Goal: Information Seeking & Learning: Learn about a topic

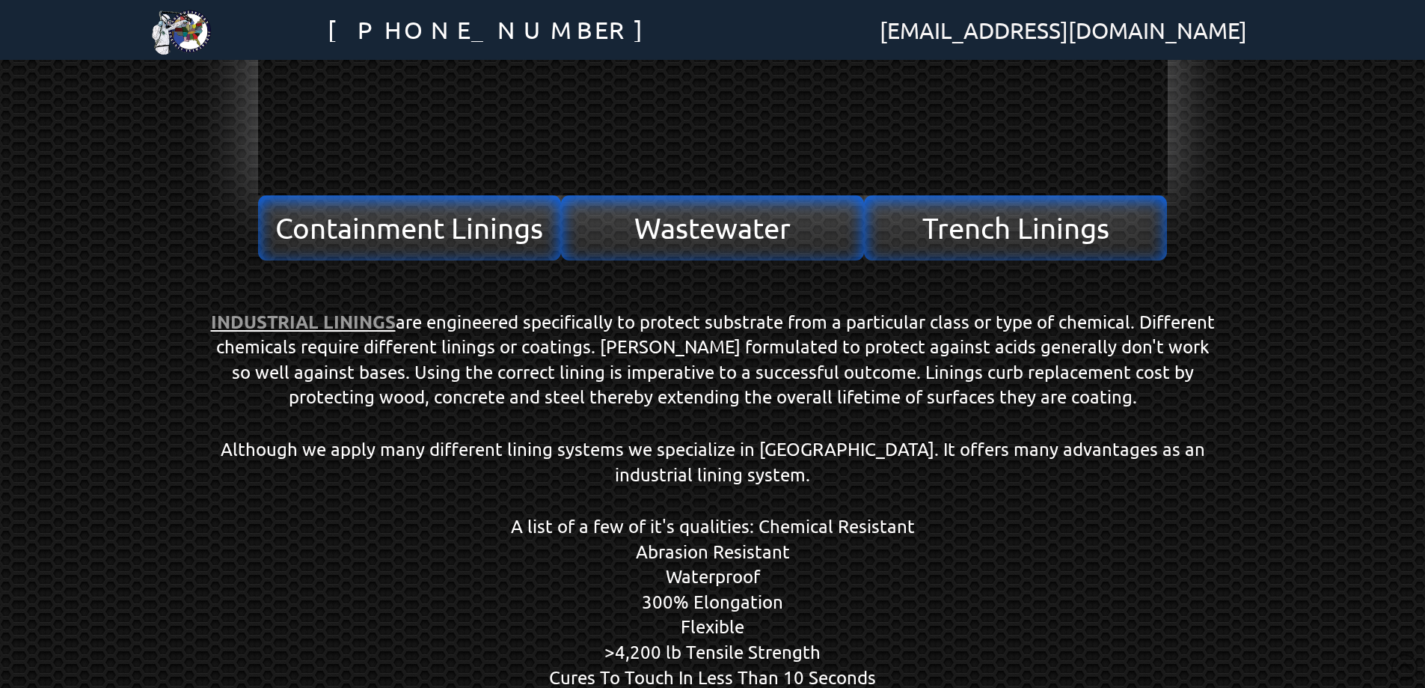
scroll to position [524, 0]
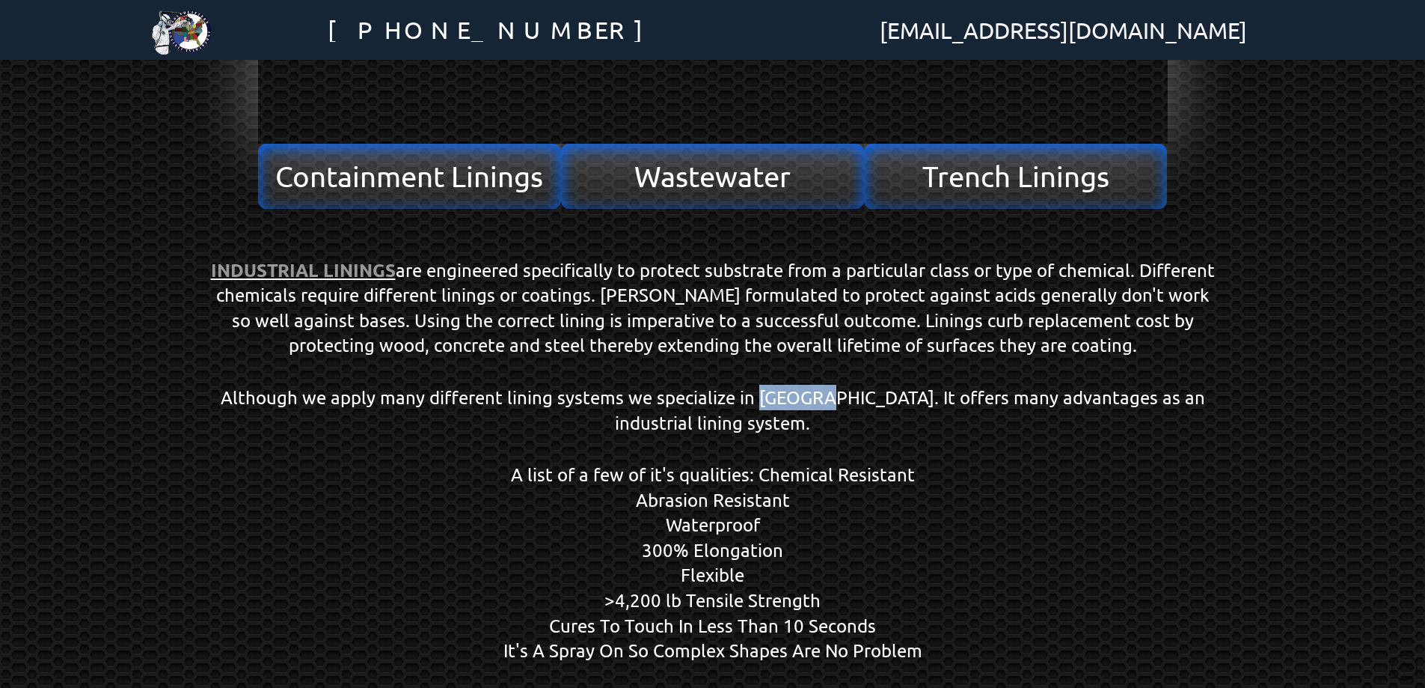
drag, startPoint x: 779, startPoint y: 406, endPoint x: 804, endPoint y: 406, distance: 24.7
click at [804, 406] on p "Although we apply many different lining systems we specialize in Polyurea. It o…" at bounding box center [713, 410] width 1010 height 50
click at [807, 405] on p "Although we apply many different lining systems we specialize in Polyurea. It o…" at bounding box center [713, 410] width 1010 height 50
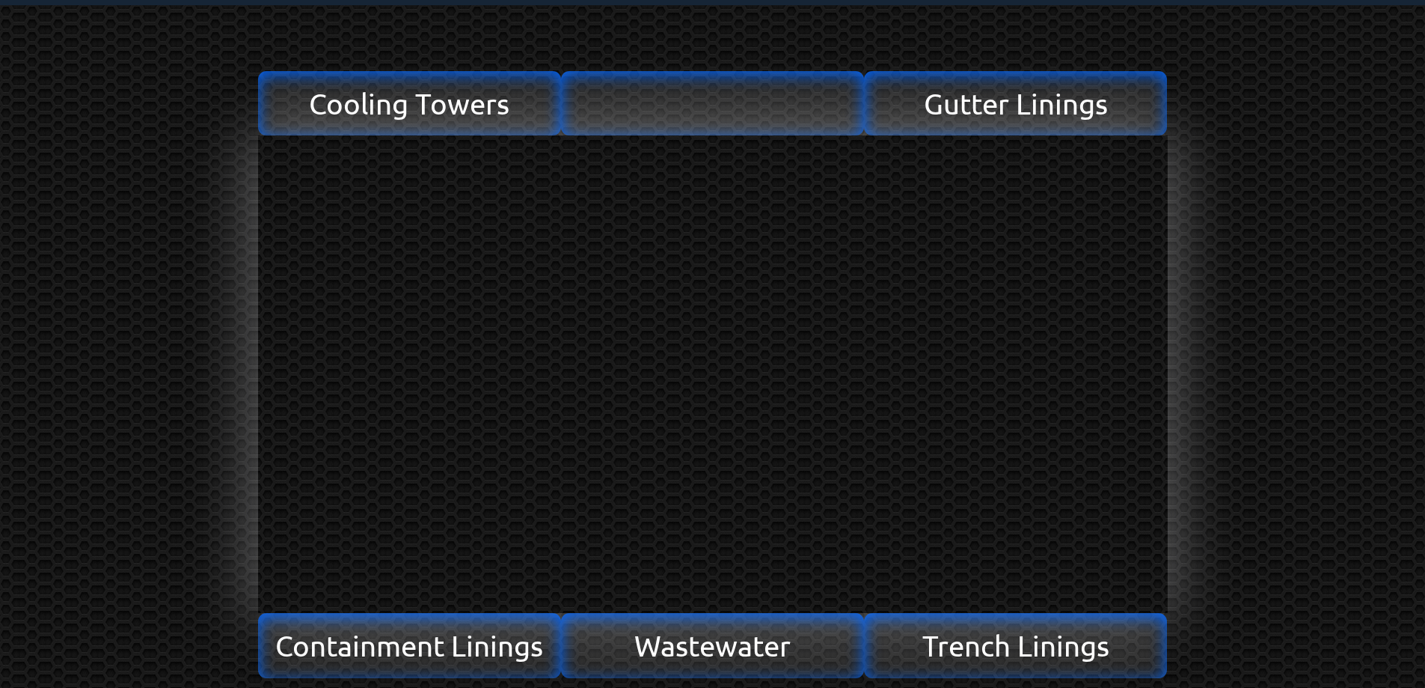
scroll to position [0, 0]
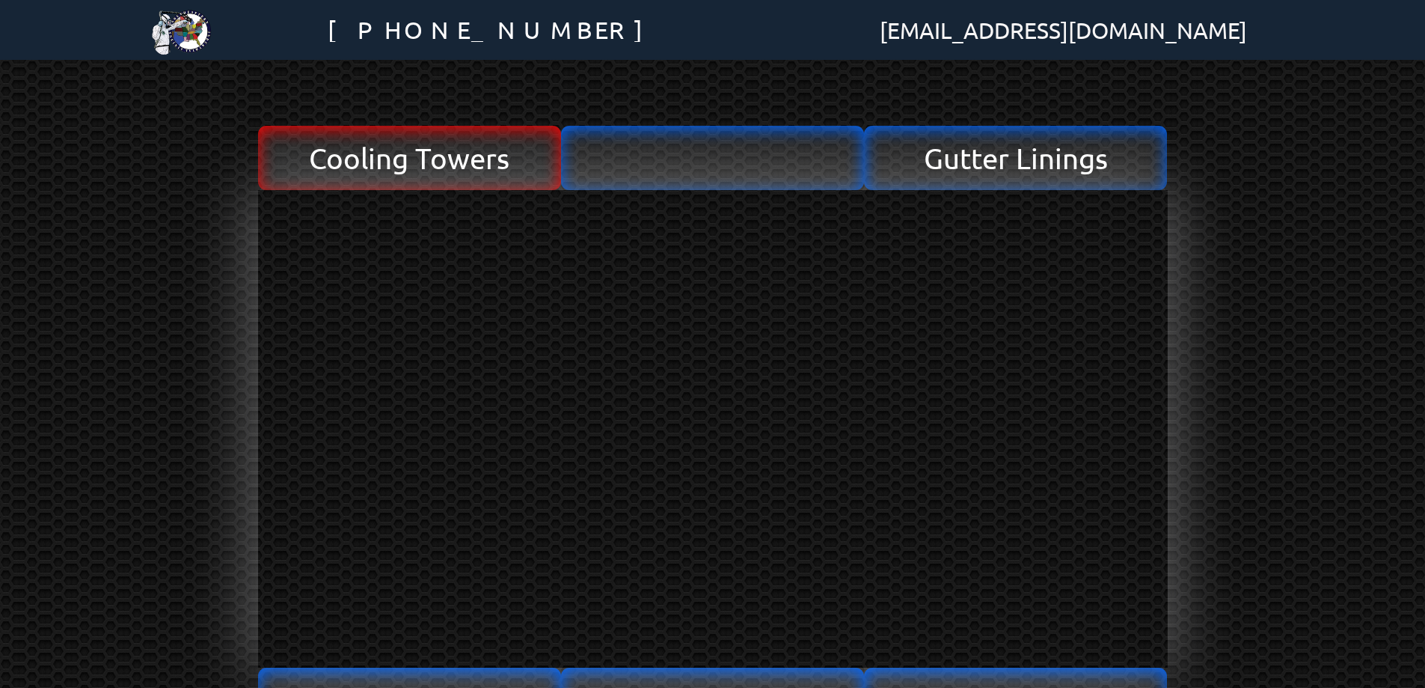
click at [422, 165] on span "Cooling Towers" at bounding box center [409, 158] width 201 height 28
click at [427, 165] on span "Cooling Towers" at bounding box center [409, 158] width 201 height 28
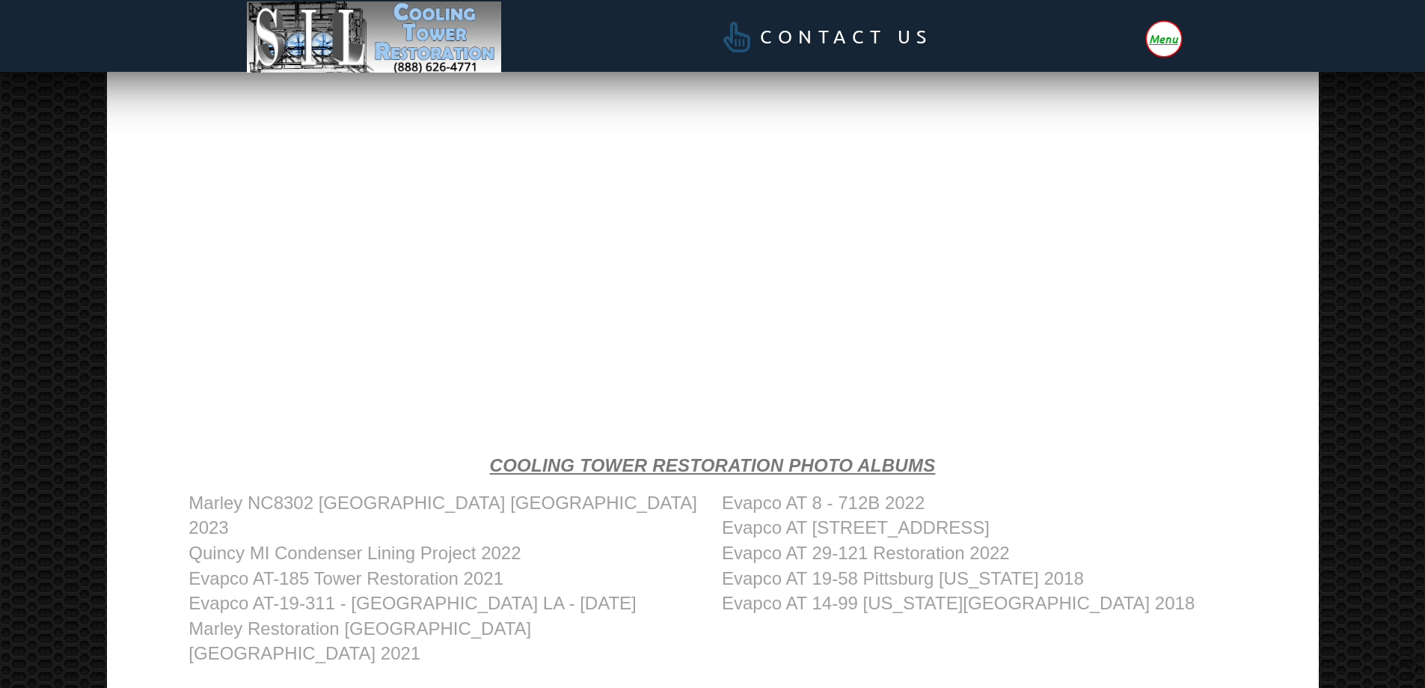
scroll to position [553, 0]
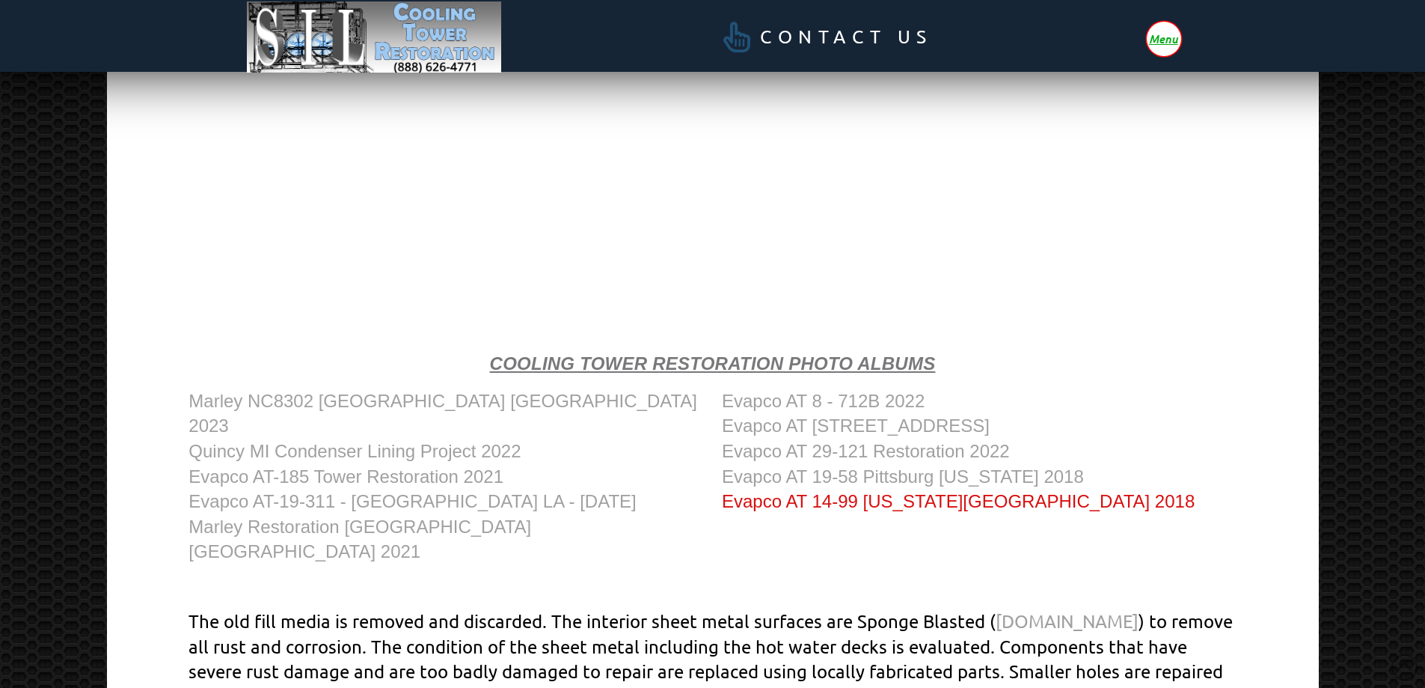
click at [848, 504] on link "Evapco AT 14-99 [US_STATE][GEOGRAPHIC_DATA] 2018" at bounding box center [958, 501] width 473 height 20
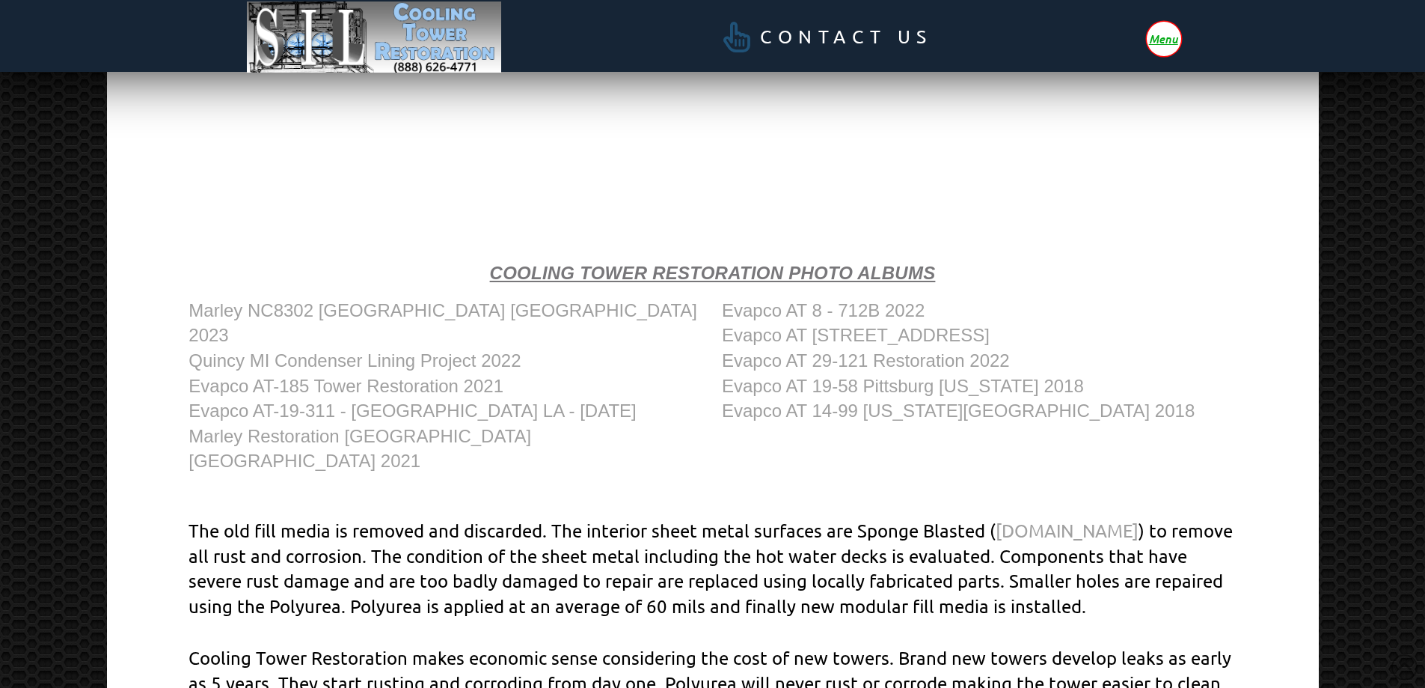
scroll to position [628, 0]
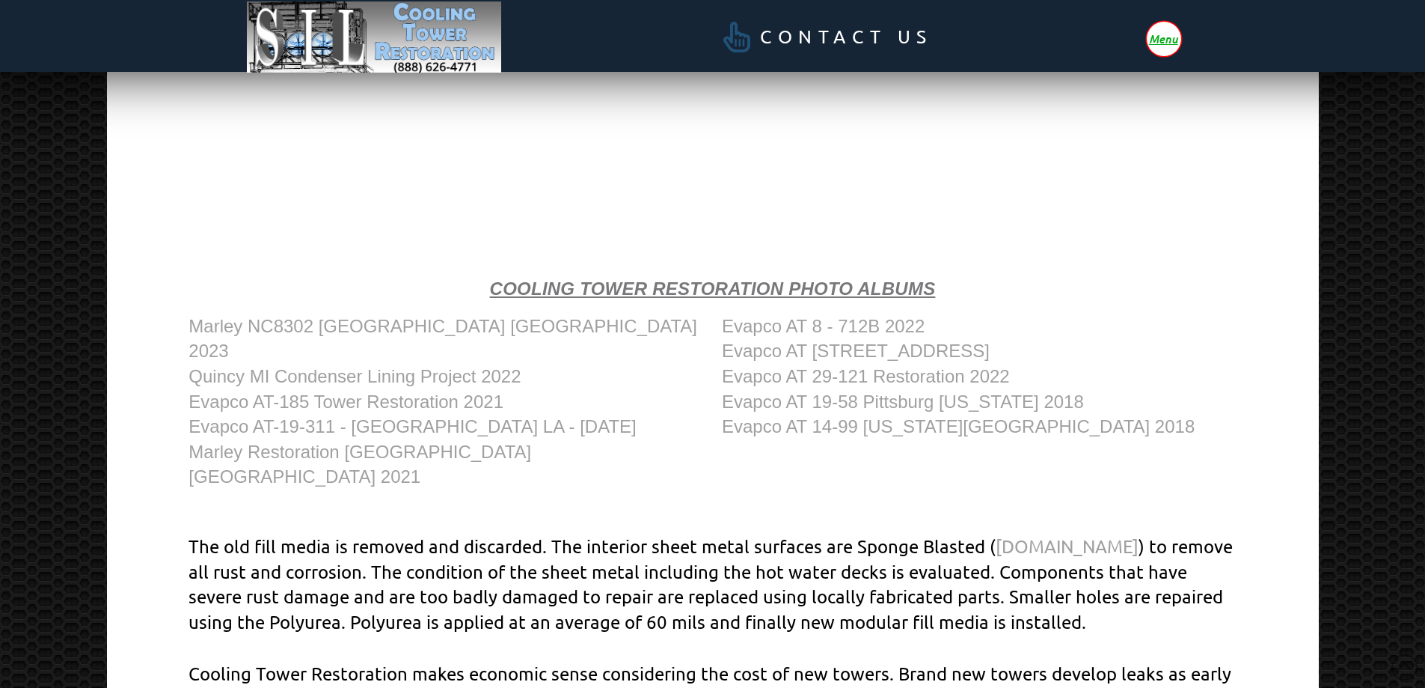
click at [741, 591] on p "The old fill media is removed and discarded. The interior sheet metal surfaces …" at bounding box center [712, 583] width 1047 height 100
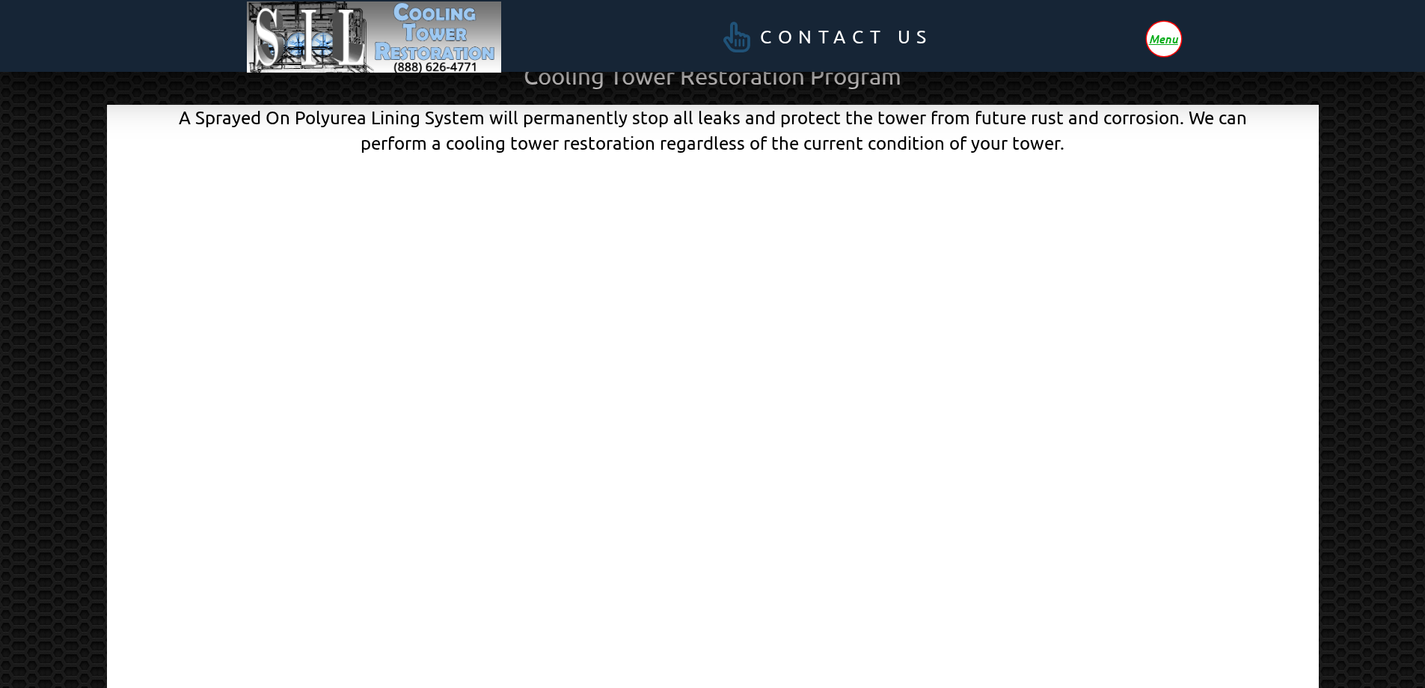
scroll to position [0, 0]
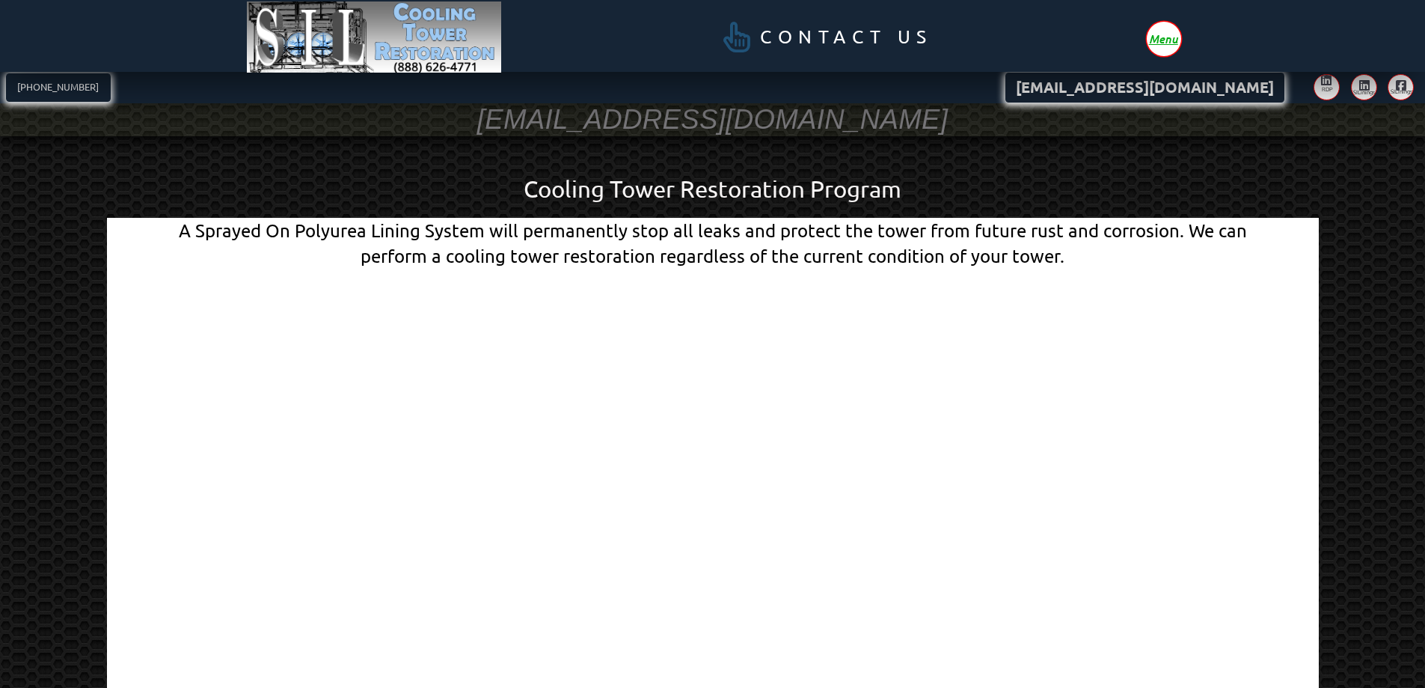
click at [355, 33] on img at bounding box center [374, 37] width 255 height 72
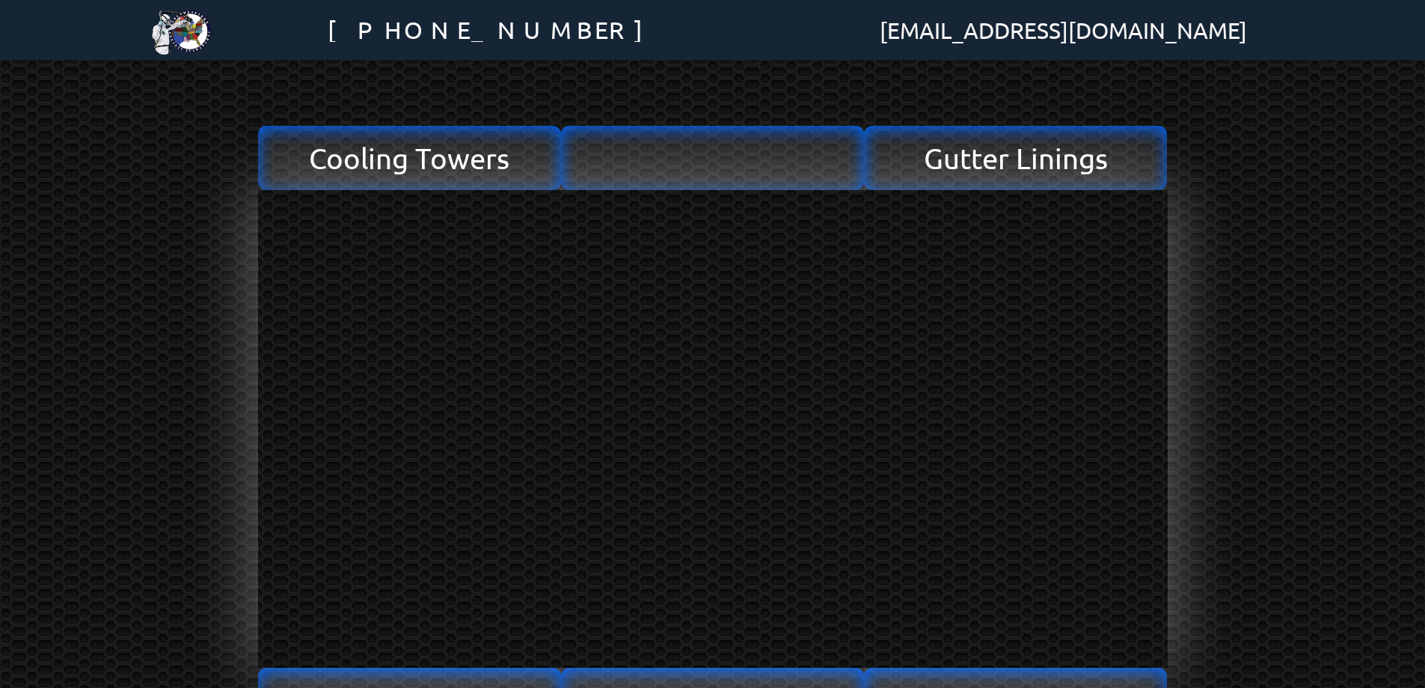
scroll to position [690, 0]
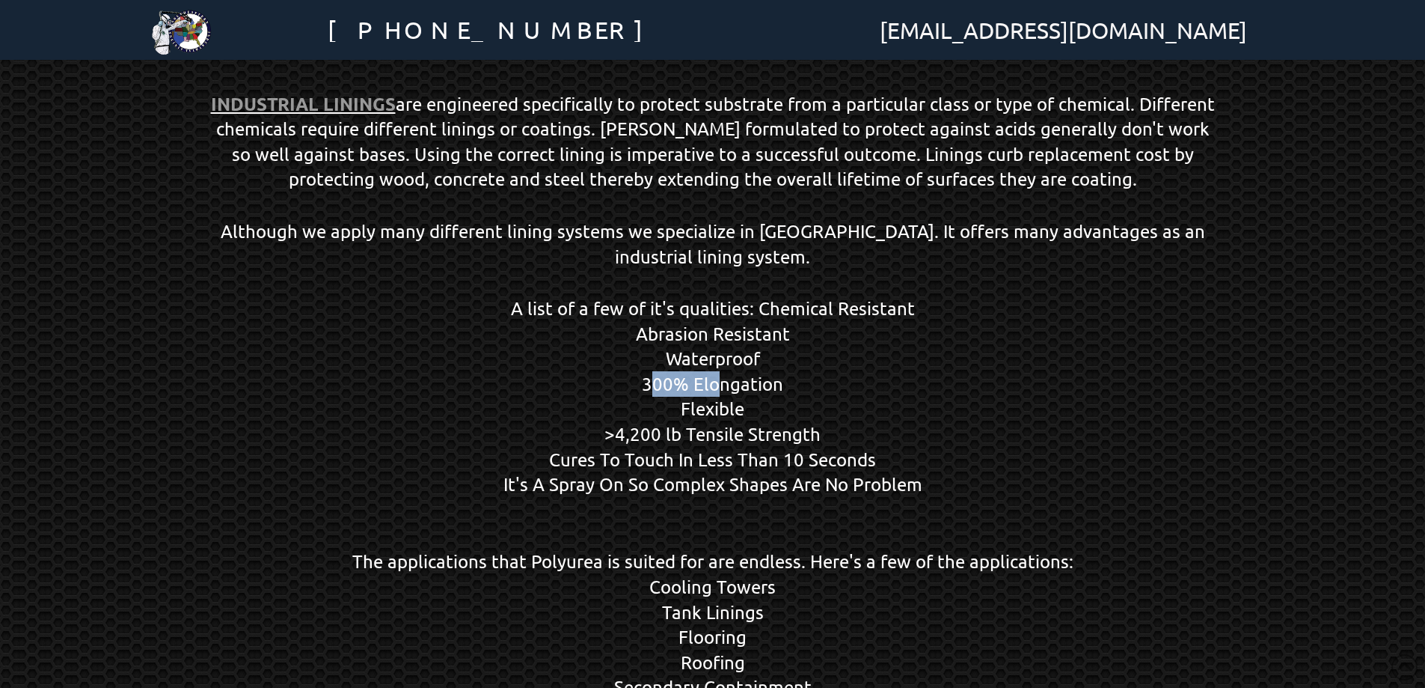
drag, startPoint x: 644, startPoint y: 382, endPoint x: 712, endPoint y: 385, distance: 68.2
click at [712, 385] on p "A list of a few of it's qualities: Chemical Resistant Abrasion Resistant Waterp…" at bounding box center [713, 396] width 1010 height 201
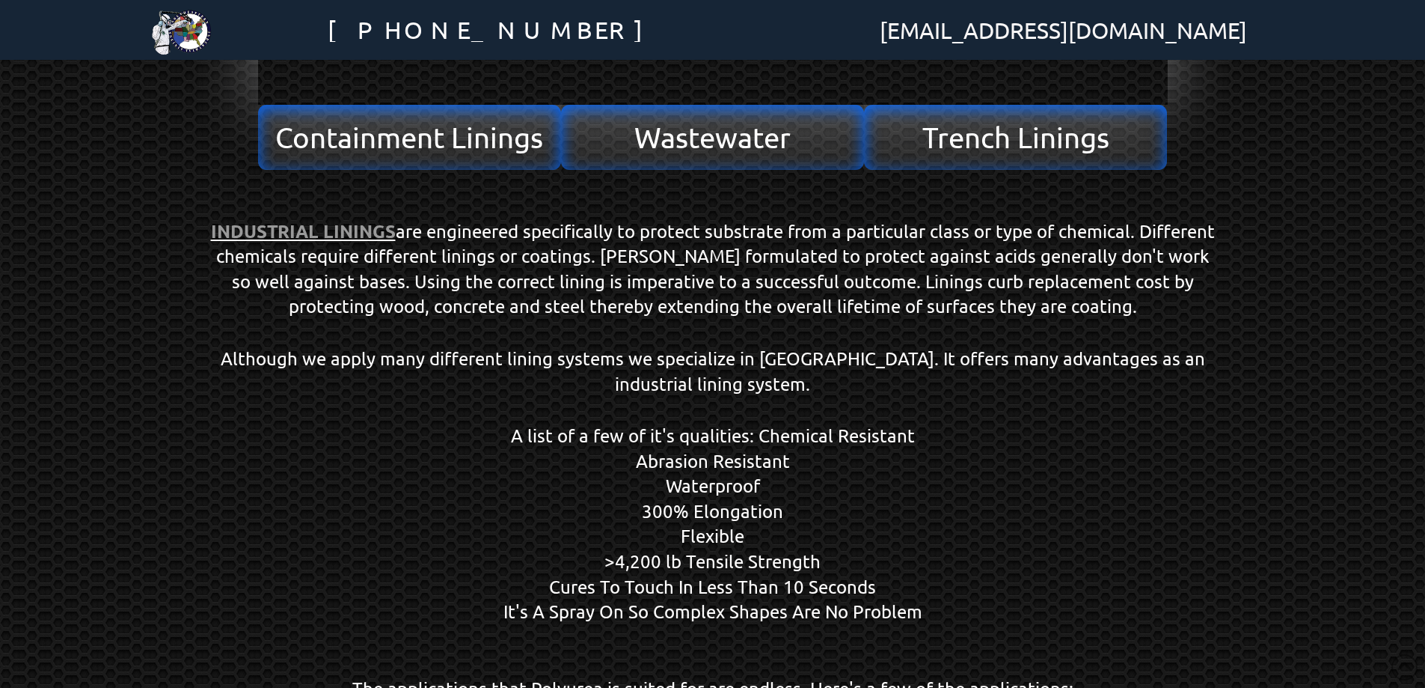
scroll to position [465, 0]
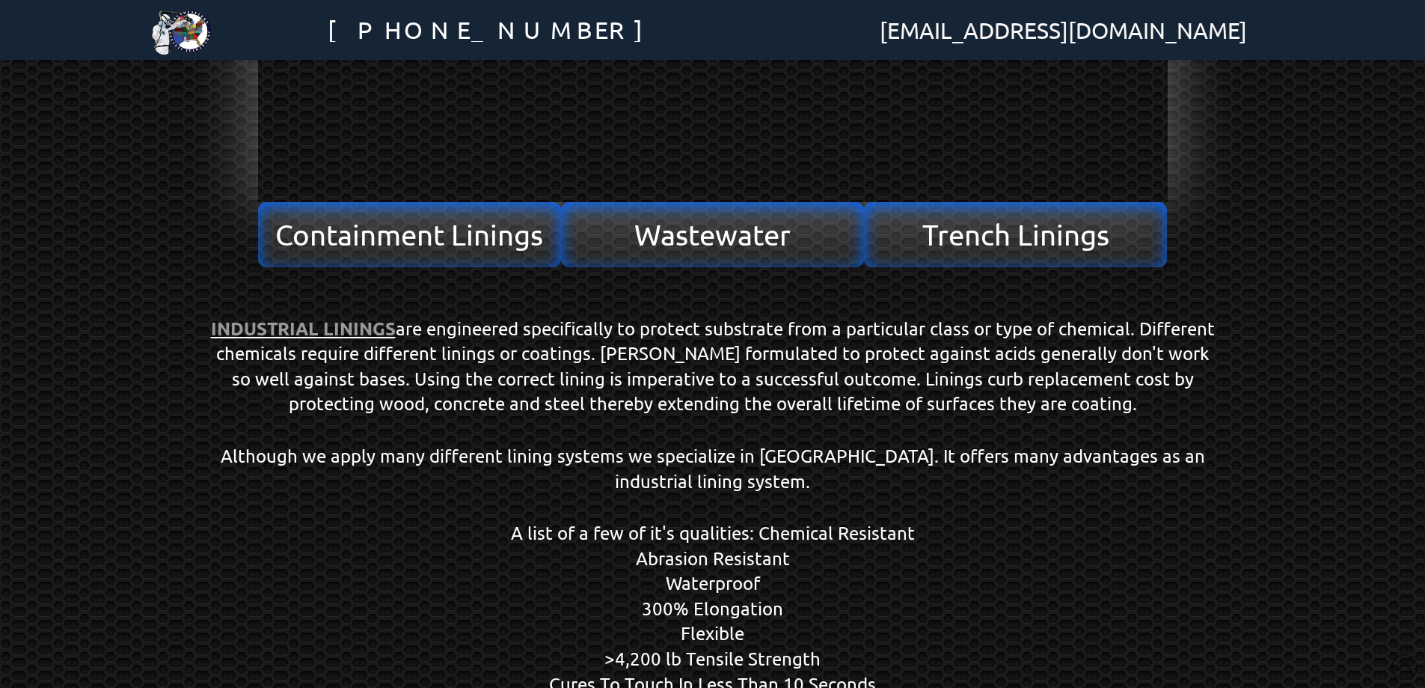
click at [202, 39] on img at bounding box center [182, 30] width 60 height 60
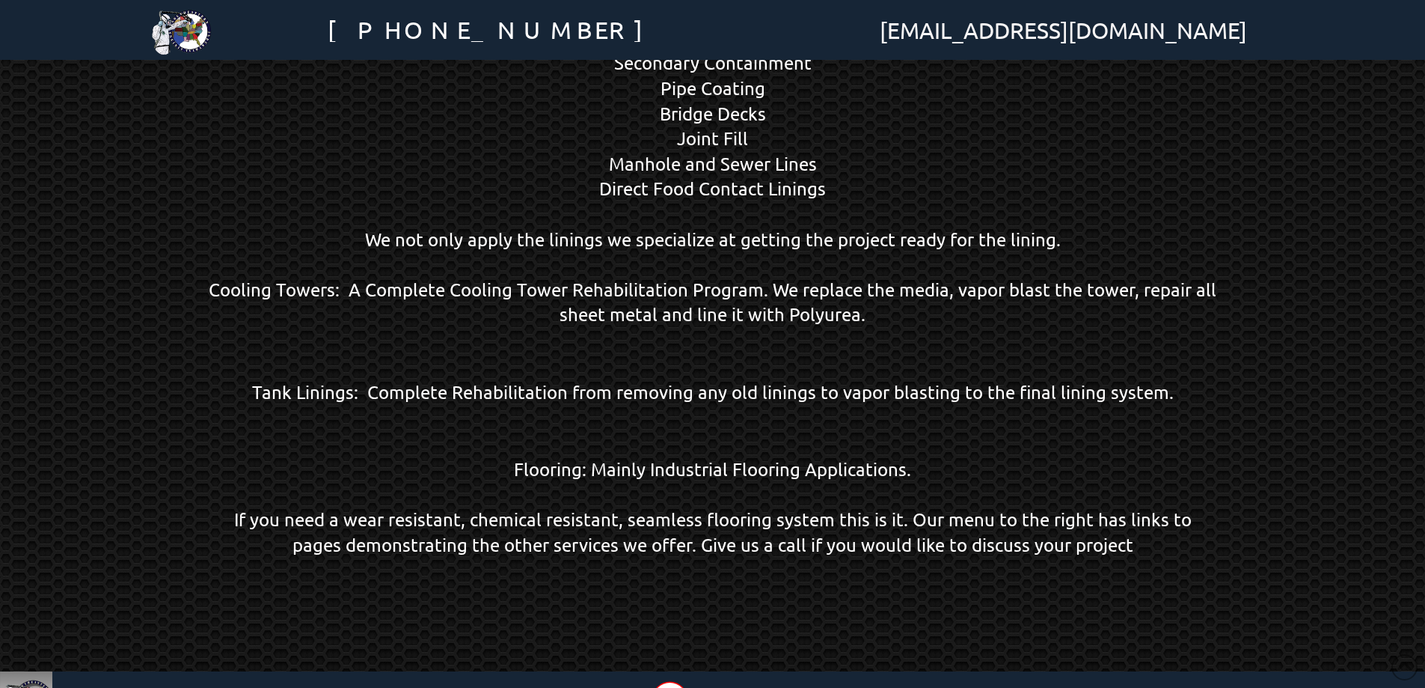
scroll to position [1350, 0]
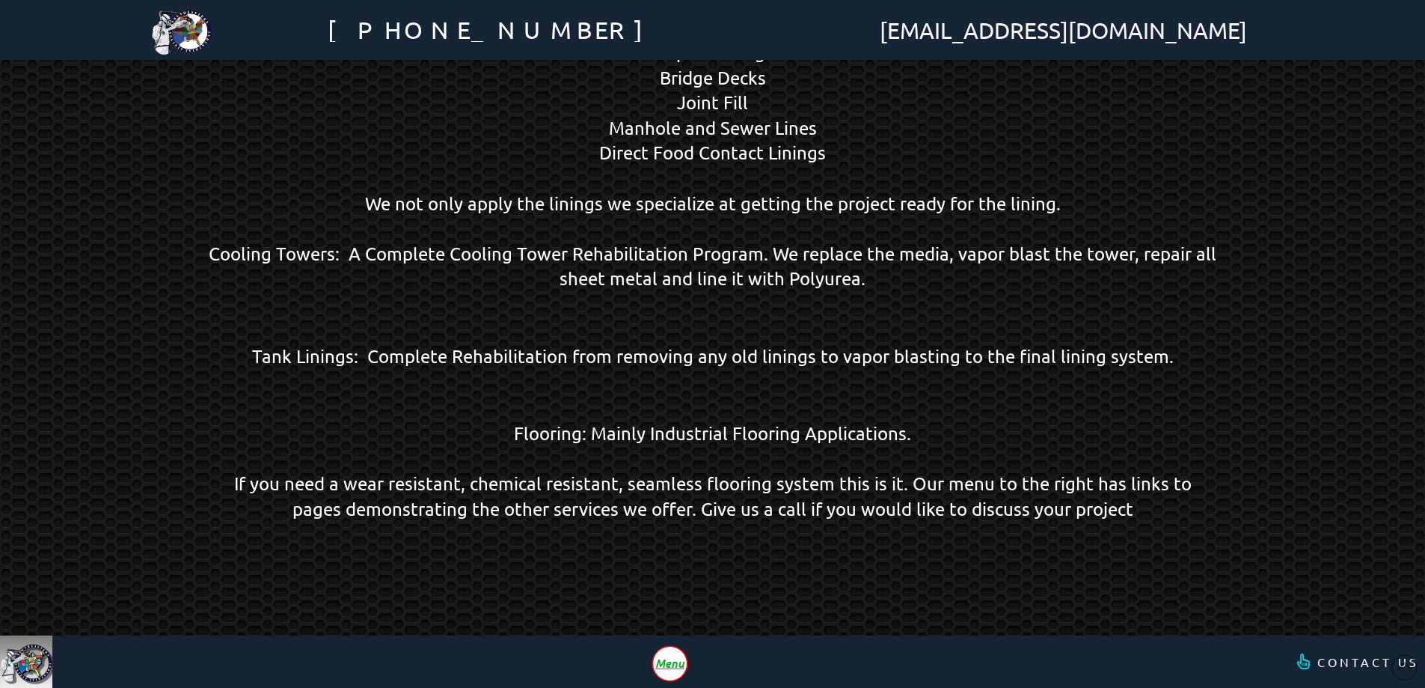
click at [1196, 514] on p "Flooring: Mainly Industrial Flooring Applications. If you need a wear resistant…" at bounding box center [713, 458] width 1010 height 126
drag, startPoint x: 1194, startPoint y: 512, endPoint x: 668, endPoint y: 530, distance: 526.3
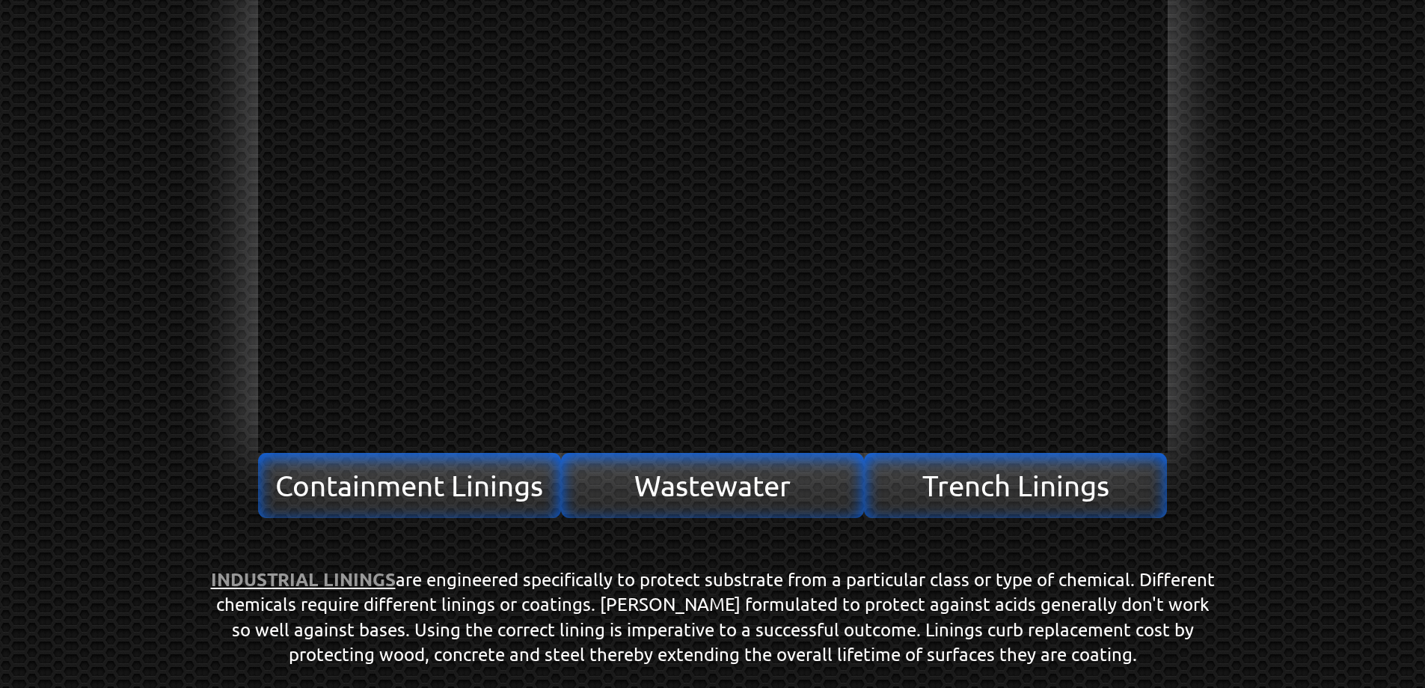
scroll to position [0, 0]
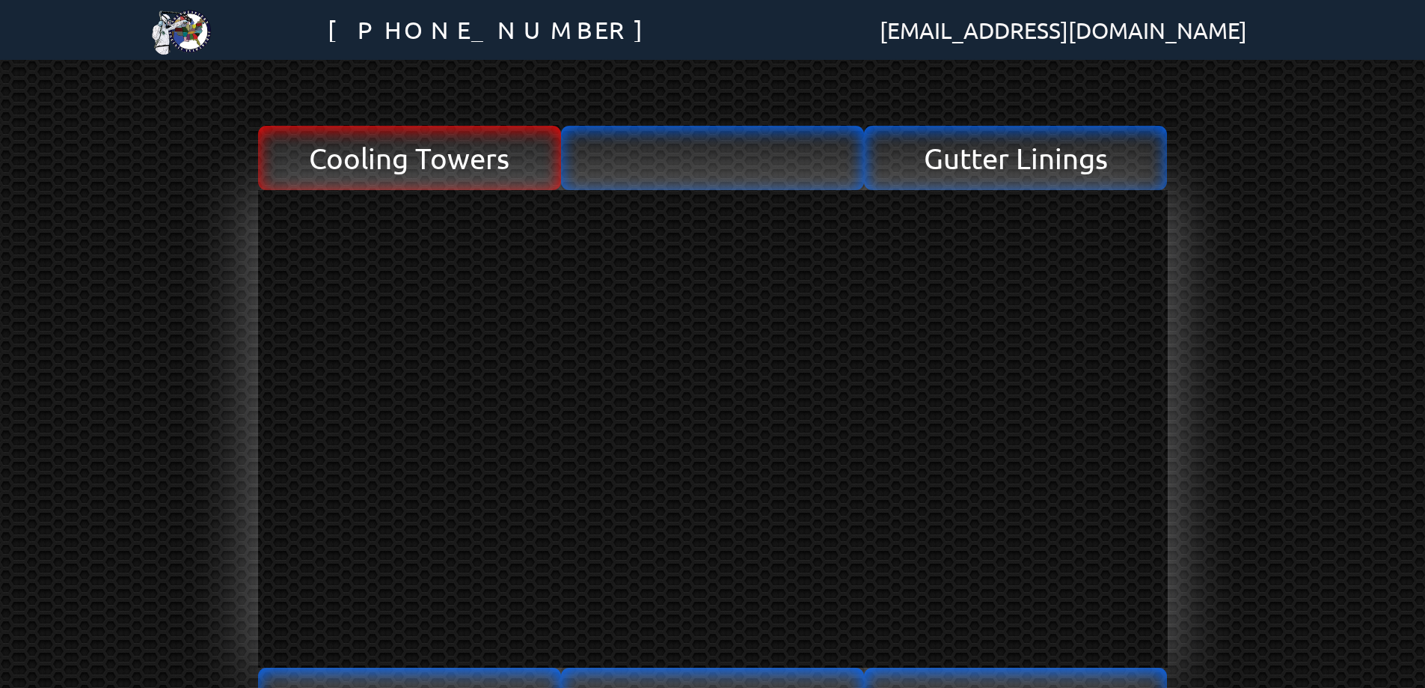
click at [397, 169] on span "Cooling Towers" at bounding box center [409, 158] width 201 height 28
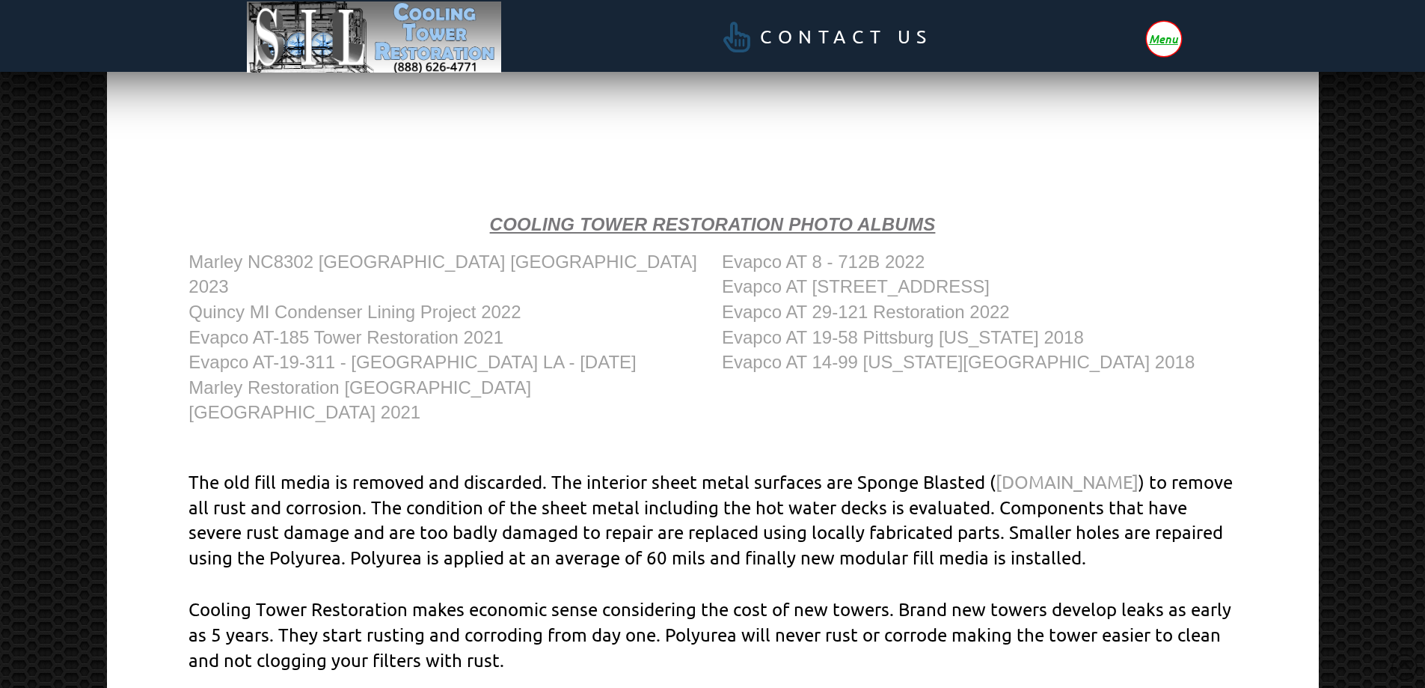
scroll to position [712, 0]
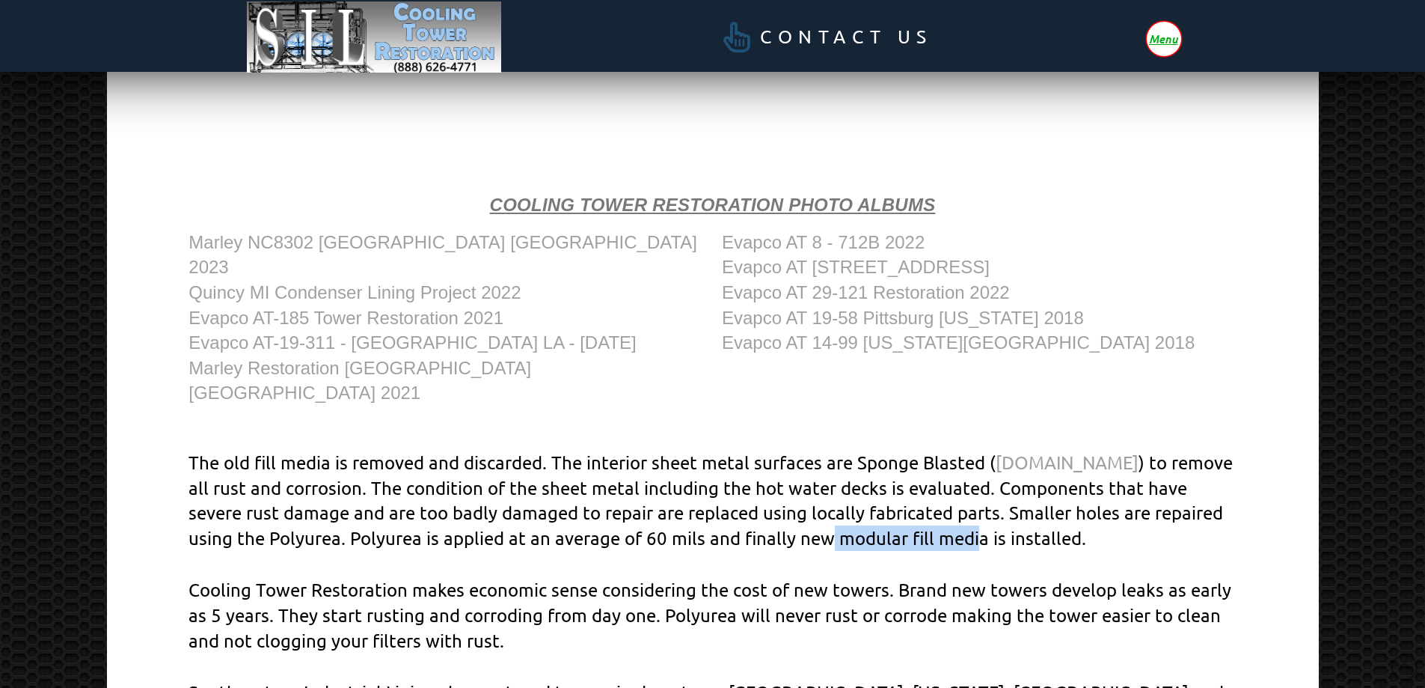
drag, startPoint x: 896, startPoint y: 500, endPoint x: 1044, endPoint y: 500, distance: 148.9
click at [1044, 500] on p "The old fill media is removed and discarded. The interior sheet metal surfaces …" at bounding box center [712, 500] width 1047 height 100
drag, startPoint x: 1035, startPoint y: 513, endPoint x: 1050, endPoint y: 513, distance: 15.0
click at [1050, 513] on p "The old fill media is removed and discarded. The interior sheet metal surfaces …" at bounding box center [712, 500] width 1047 height 100
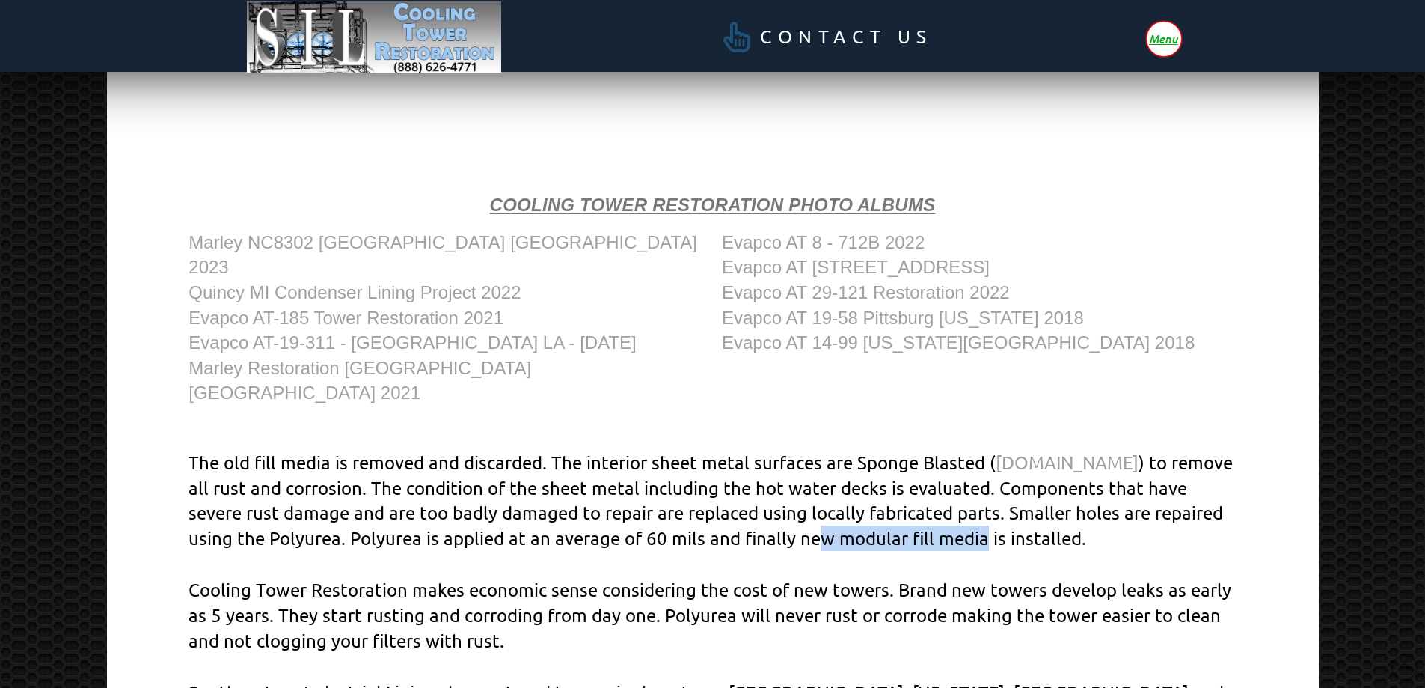
click at [1050, 513] on p "The old fill media is removed and discarded. The interior sheet metal surfaces …" at bounding box center [712, 500] width 1047 height 100
drag, startPoint x: 201, startPoint y: 428, endPoint x: 355, endPoint y: 429, distance: 154.1
click at [355, 450] on p "The old fill media is removed and discarded. The interior sheet metal surfaces …" at bounding box center [712, 500] width 1047 height 100
drag, startPoint x: 360, startPoint y: 501, endPoint x: 400, endPoint y: 501, distance: 40.4
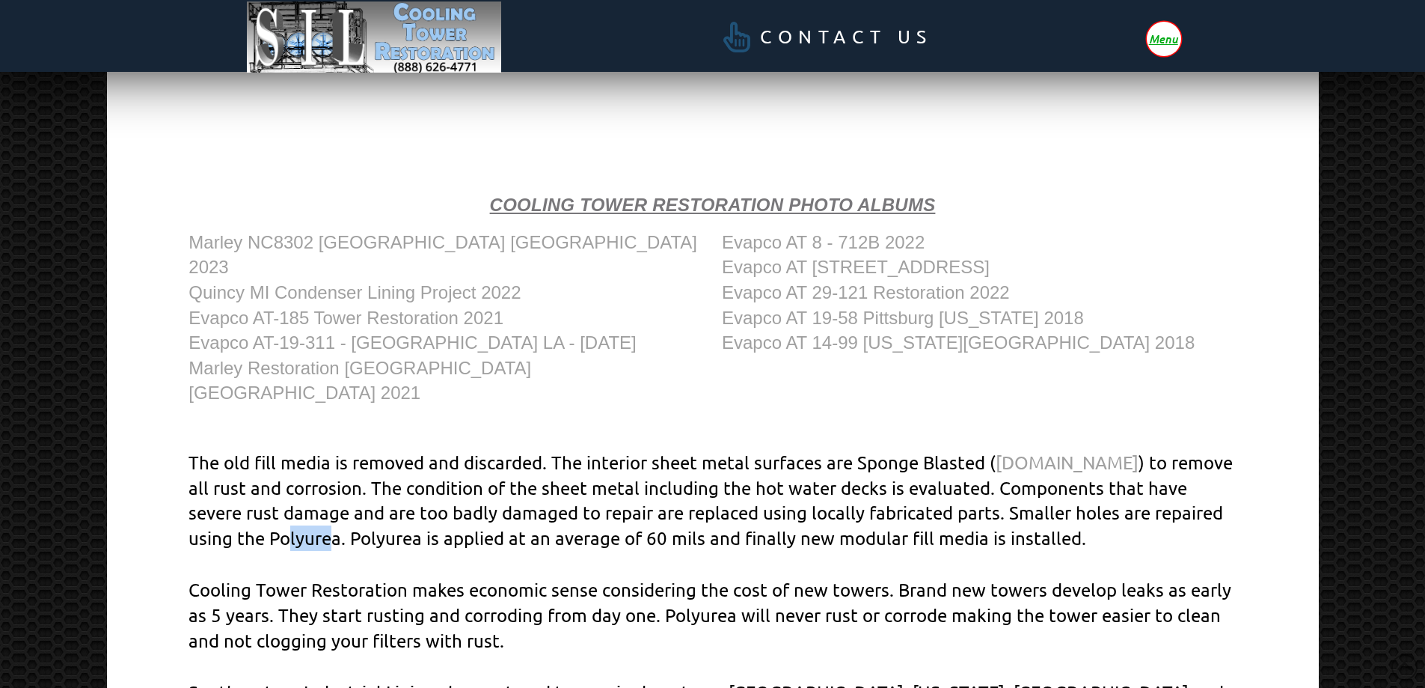
click at [400, 501] on p "The old fill media is removed and discarded. The interior sheet metal surfaces …" at bounding box center [712, 500] width 1047 height 100
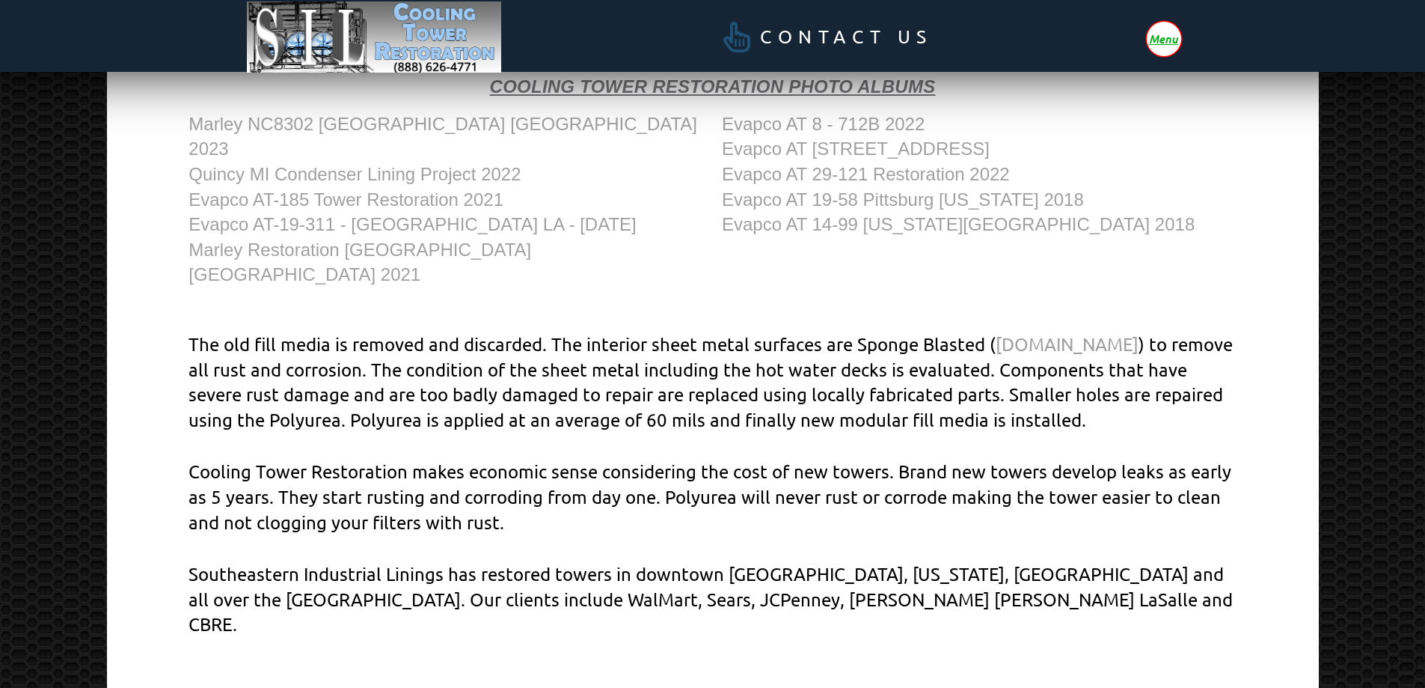
scroll to position [827, 0]
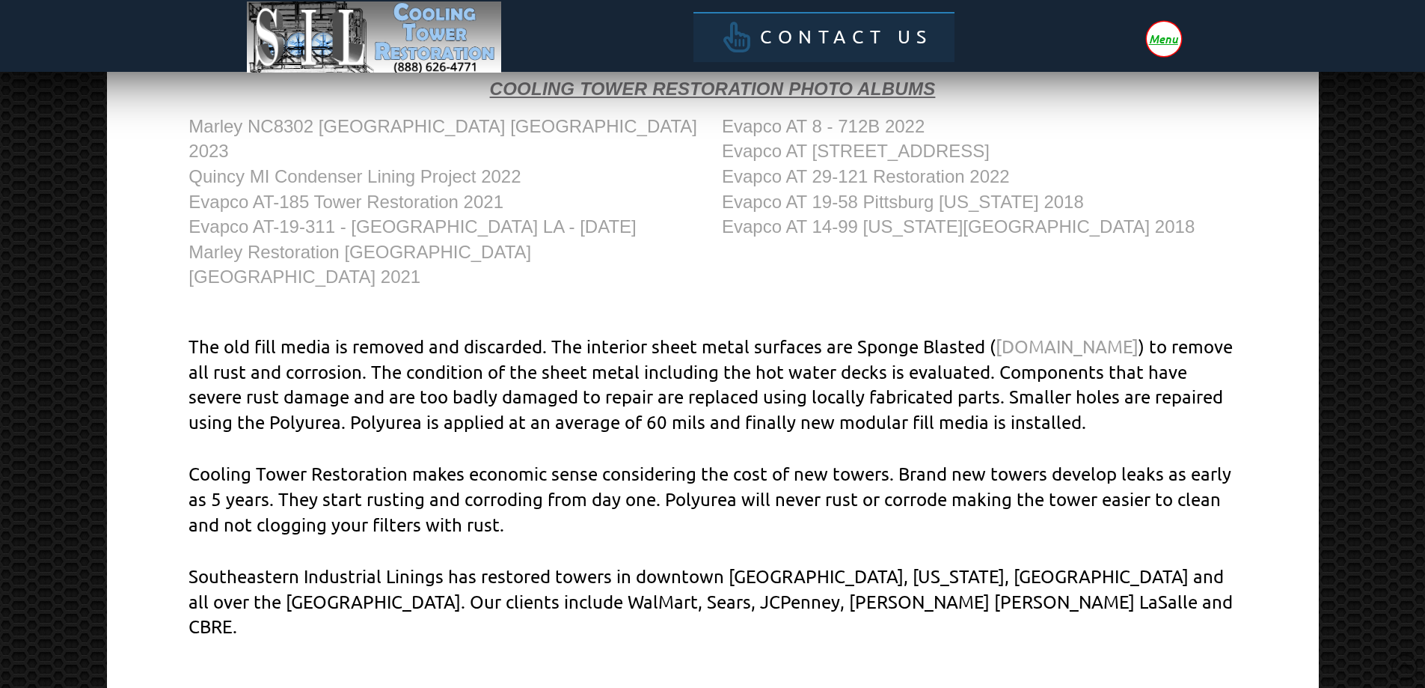
click at [803, 28] on span "Contact Us" at bounding box center [846, 37] width 173 height 19
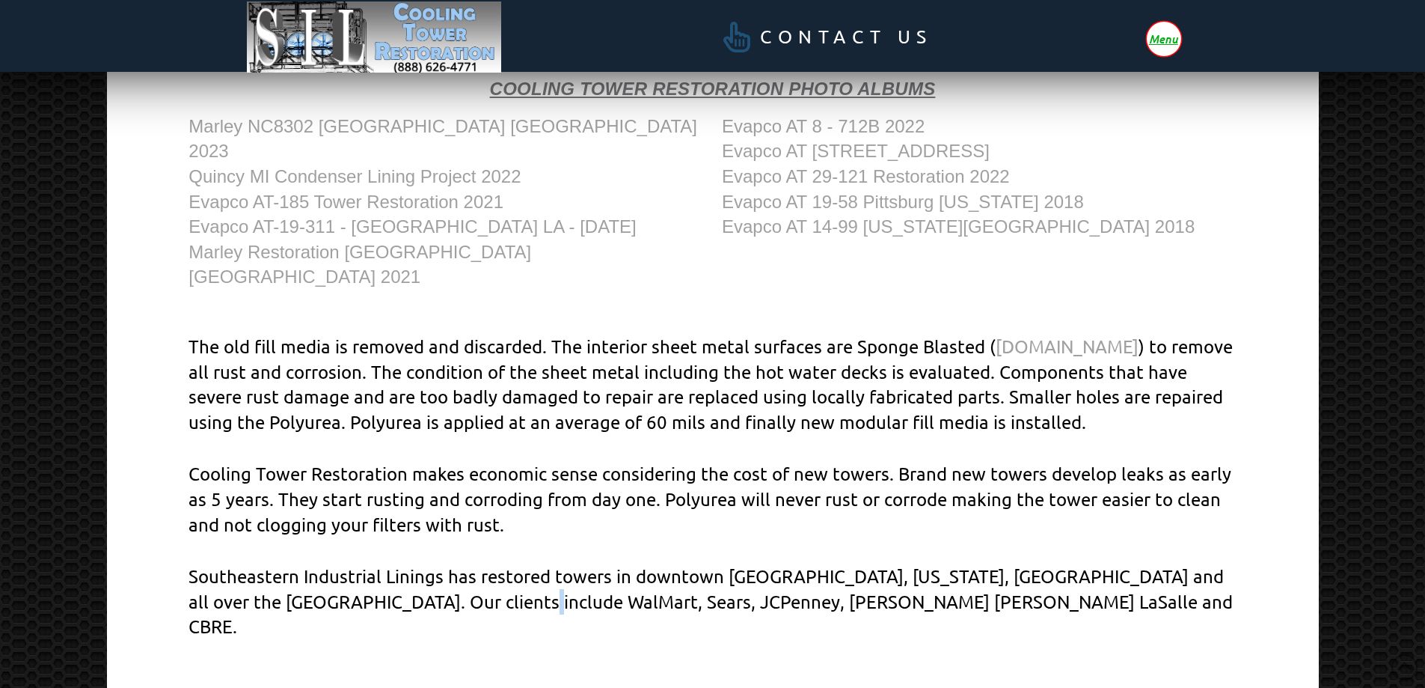
drag, startPoint x: 499, startPoint y: 568, endPoint x: 507, endPoint y: 566, distance: 8.4
click at [507, 566] on p "Southeastern Industrial Linings has restored towers in downtown [GEOGRAPHIC_DAT…" at bounding box center [712, 601] width 1047 height 76
click at [635, 563] on p "Southeastern Industrial Linings has restored towers in downtown [GEOGRAPHIC_DAT…" at bounding box center [712, 601] width 1047 height 76
click at [629, 565] on p "Southeastern Industrial Linings has restored towers in downtown [GEOGRAPHIC_DAT…" at bounding box center [712, 601] width 1047 height 76
drag, startPoint x: 557, startPoint y: 574, endPoint x: 570, endPoint y: 576, distance: 12.9
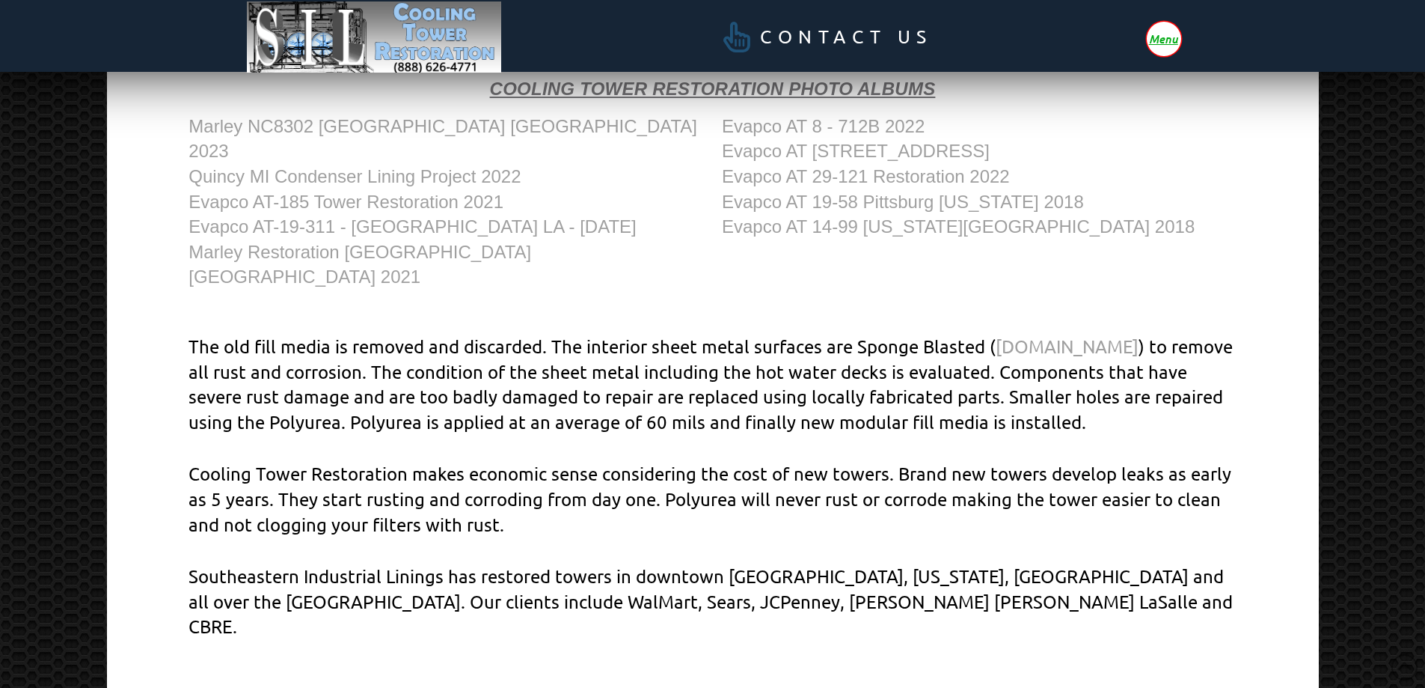
click at [570, 576] on p "Southeastern Industrial Linings has restored towers in downtown [GEOGRAPHIC_DAT…" at bounding box center [712, 601] width 1047 height 76
click at [740, 572] on p "Southeastern Industrial Linings has restored towers in downtown Chicago, New Yo…" at bounding box center [712, 601] width 1047 height 76
click at [551, 564] on p "Southeastern Industrial Linings has restored towers in downtown Chicago, New Yo…" at bounding box center [712, 601] width 1047 height 76
drag, startPoint x: 524, startPoint y: 560, endPoint x: 310, endPoint y: 643, distance: 230.0
click at [309, 563] on p "Southeastern Industrial Linings has restored towers in downtown Chicago, New Yo…" at bounding box center [712, 601] width 1047 height 76
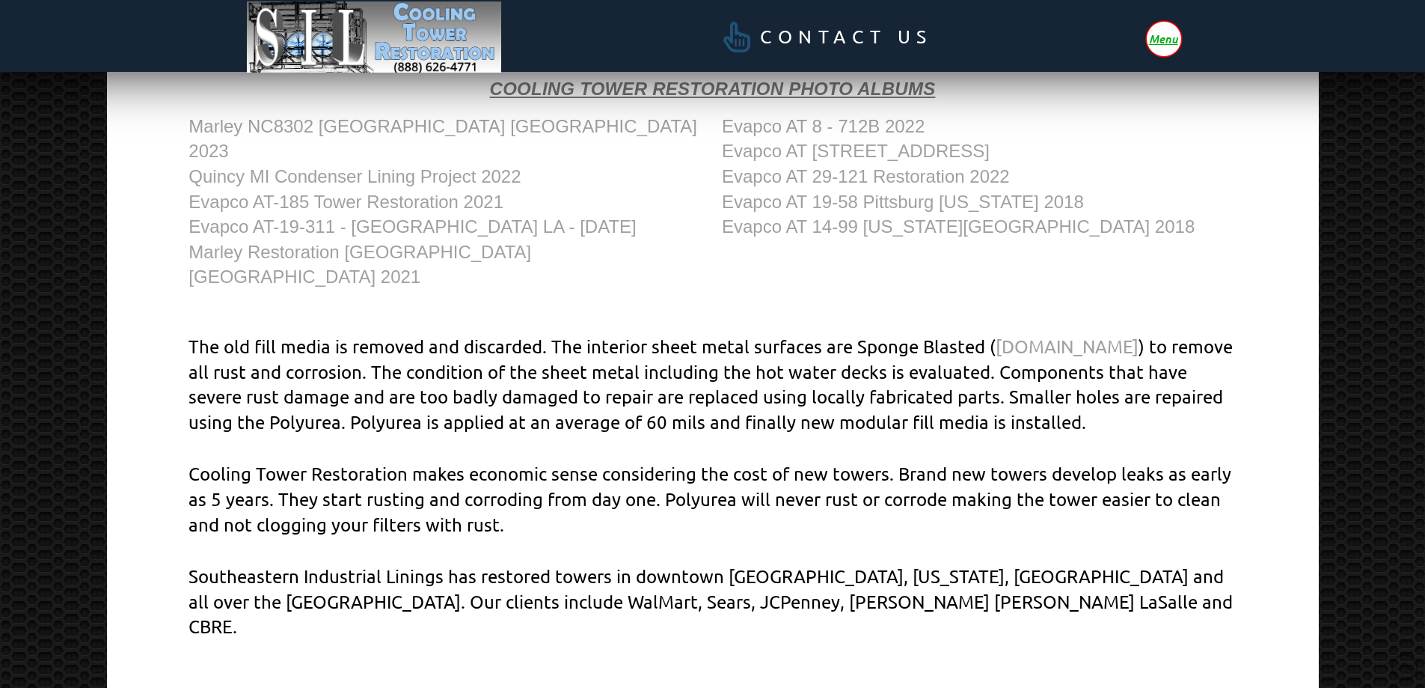
click at [707, 523] on div "The old fill media is removed and discarded. The interior sheet metal surfaces …" at bounding box center [713, 486] width 1091 height 349
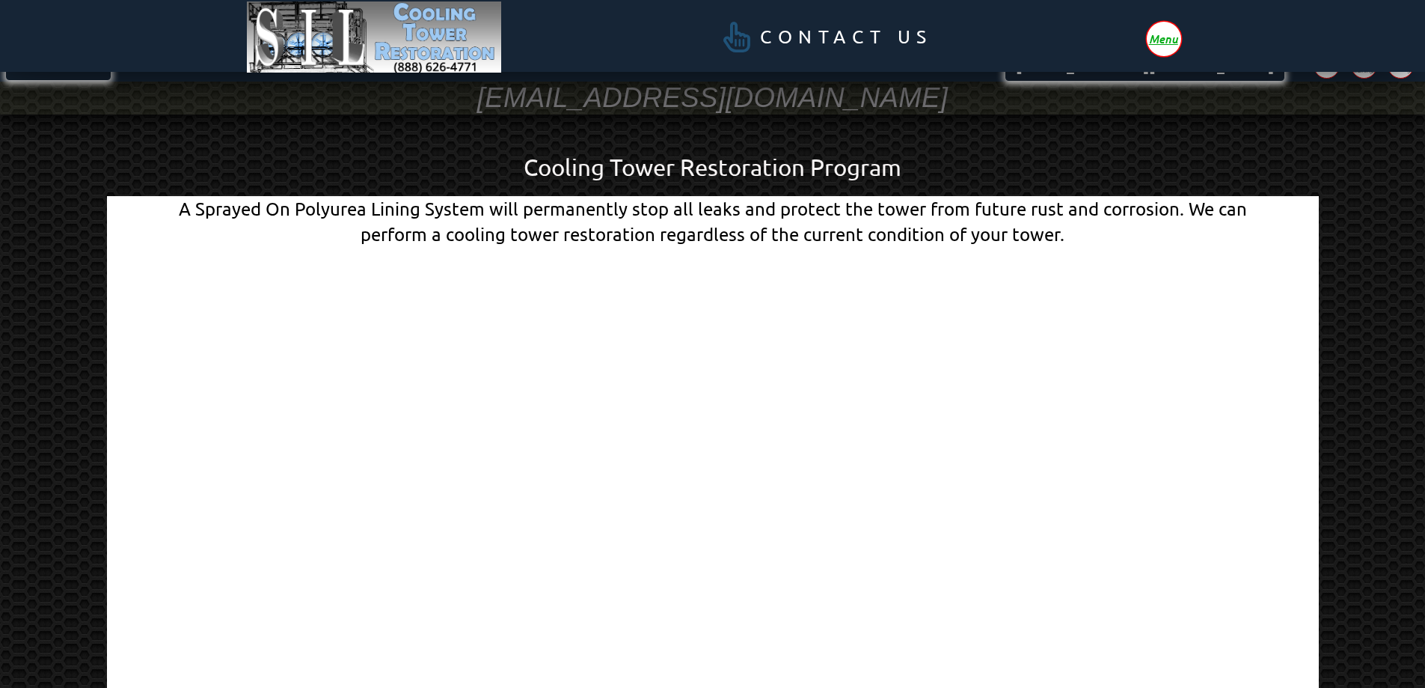
scroll to position [75, 0]
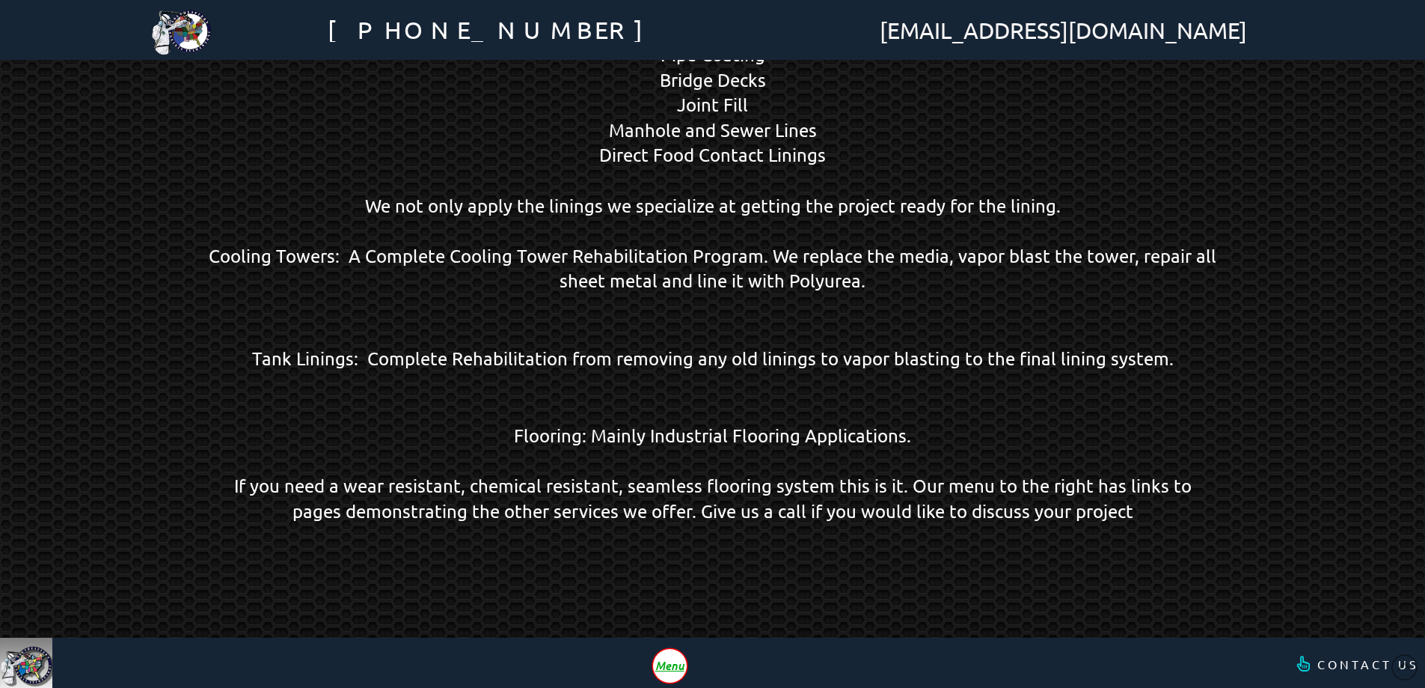
scroll to position [1350, 0]
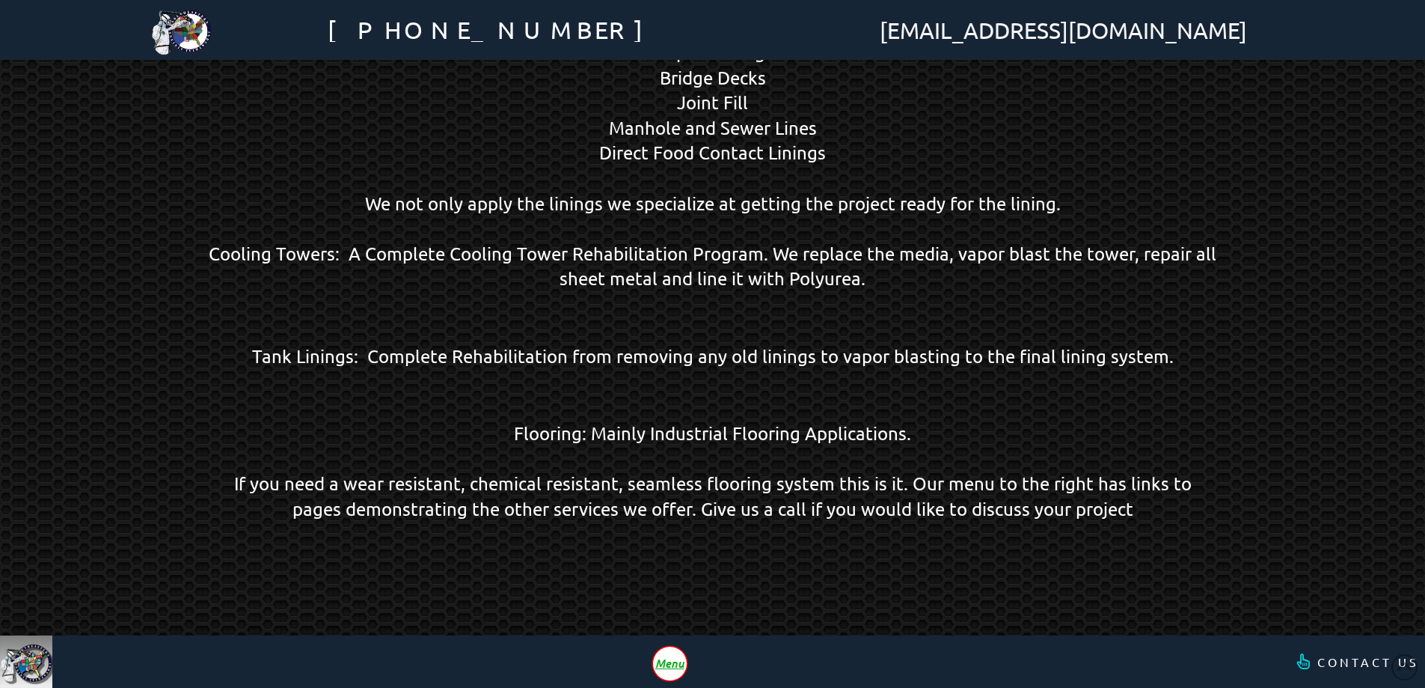
drag, startPoint x: 1425, startPoint y: 530, endPoint x: 1428, endPoint y: 495, distance: 36.1
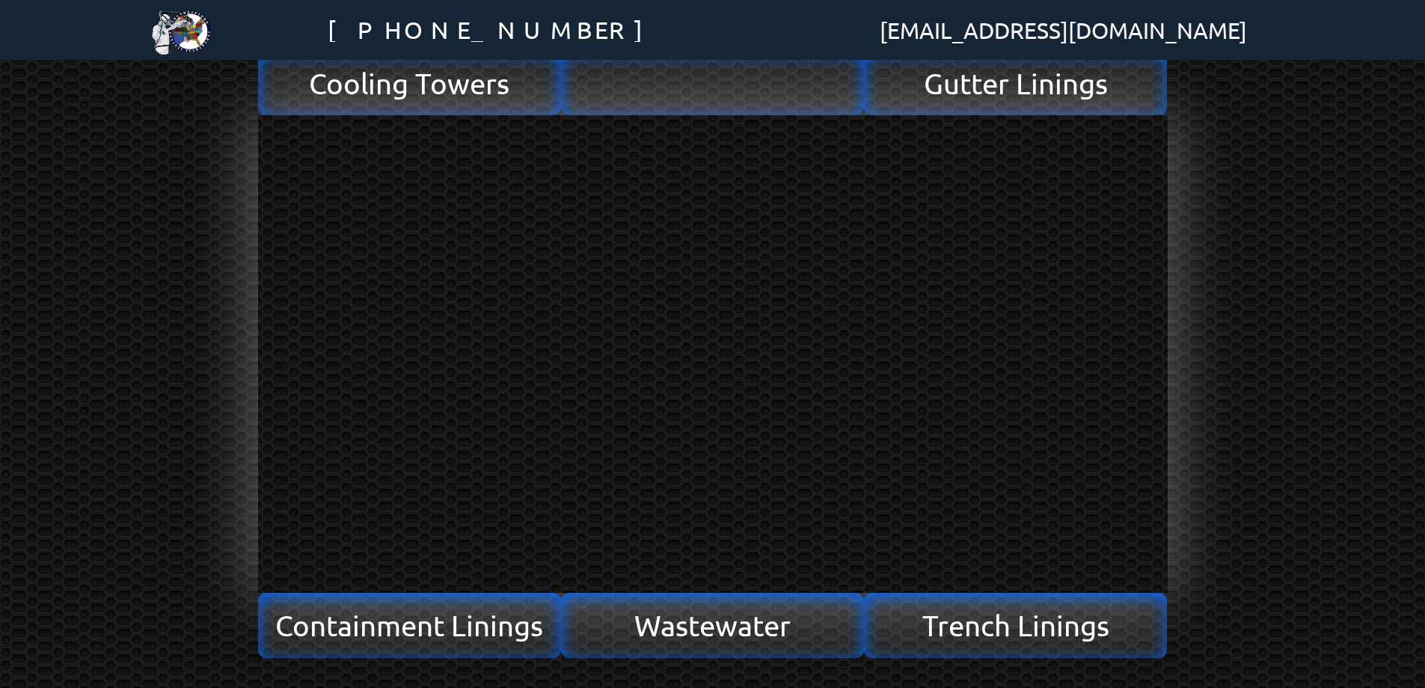
scroll to position [0, 0]
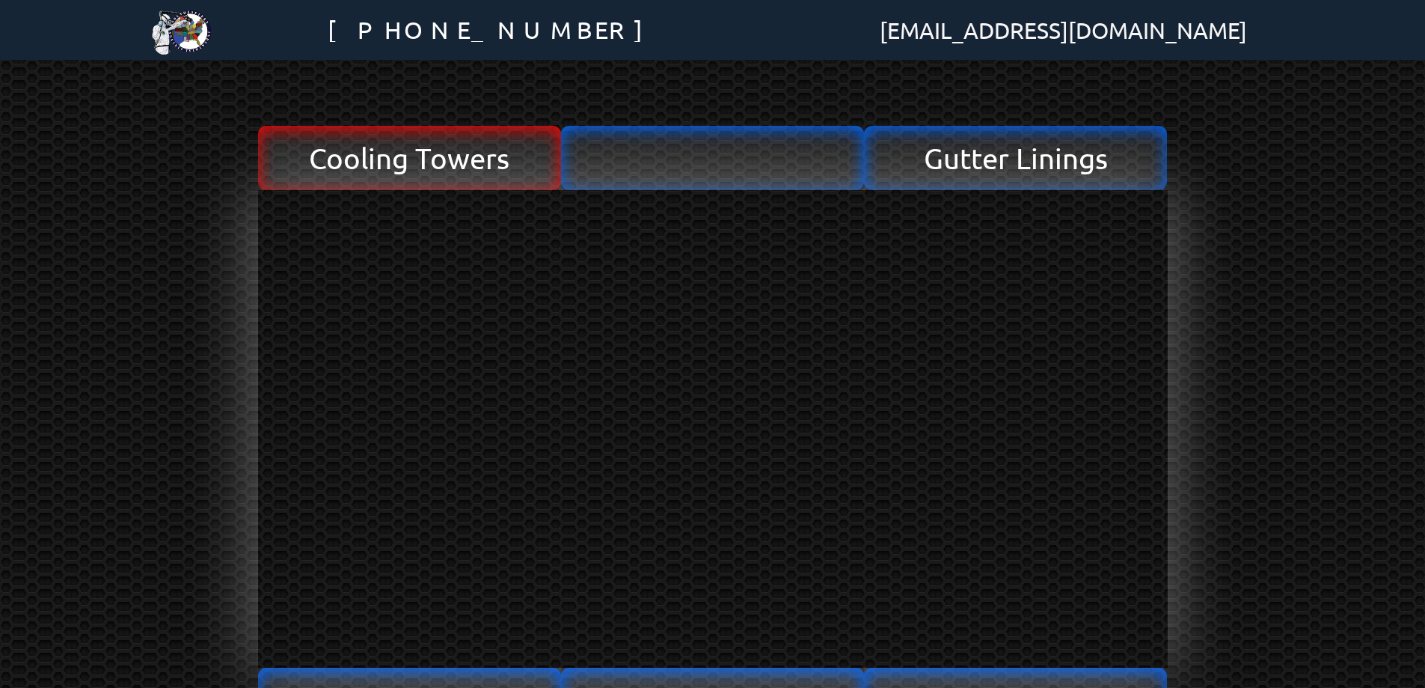
click at [466, 144] on span "Cooling Towers" at bounding box center [409, 158] width 201 height 28
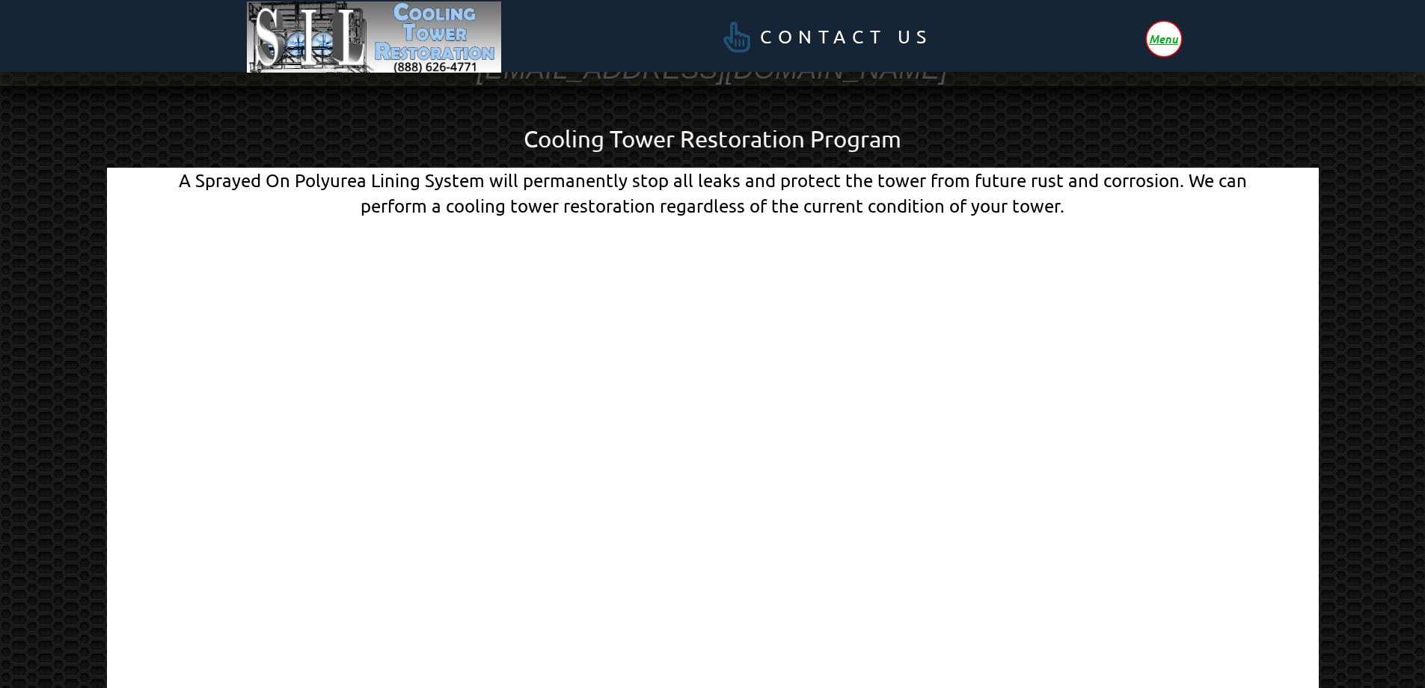
scroll to position [55, 0]
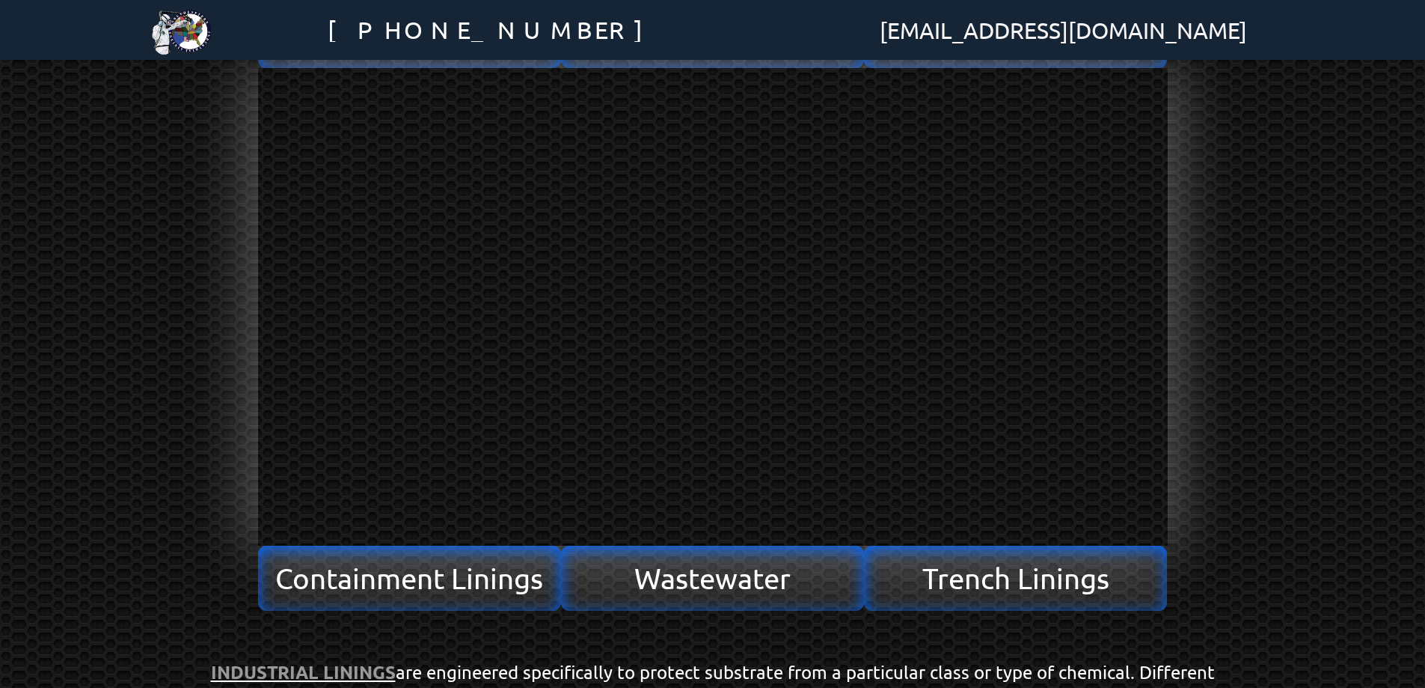
scroll to position [189, 0]
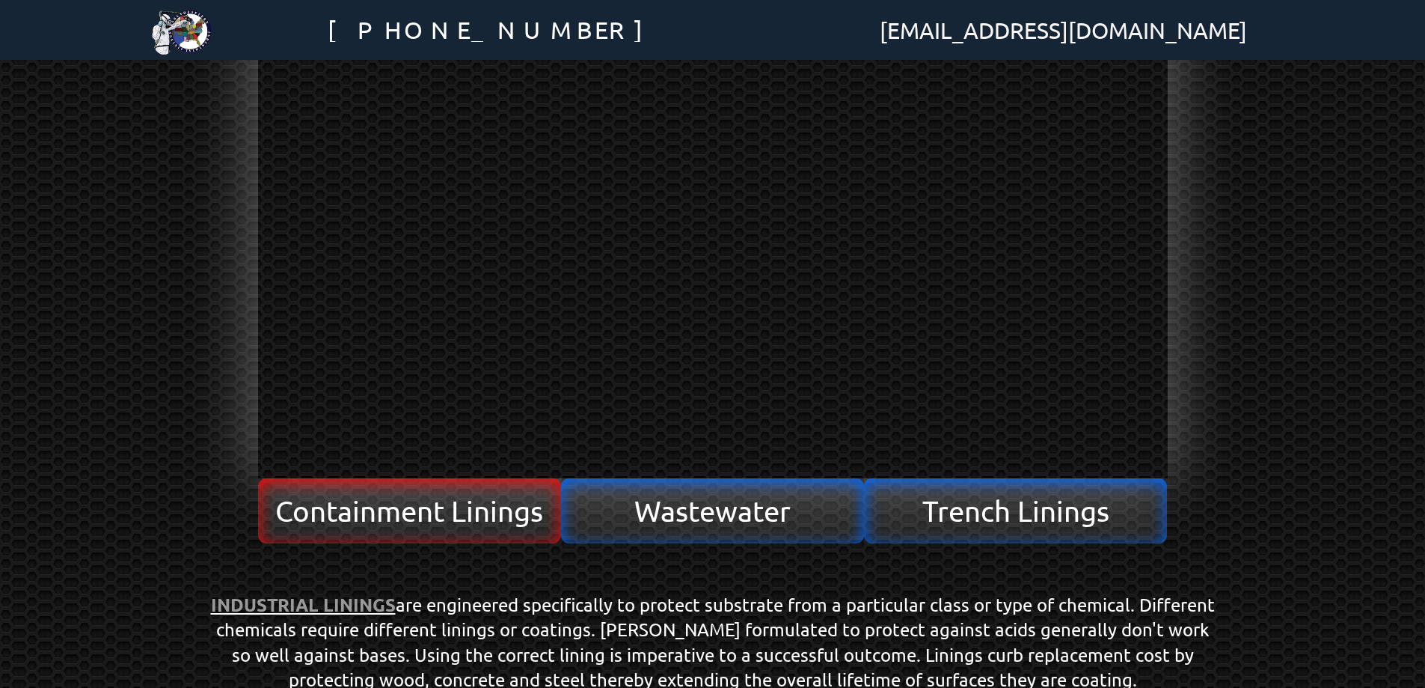
click at [484, 511] on span "Containment Linings" at bounding box center [409, 510] width 268 height 28
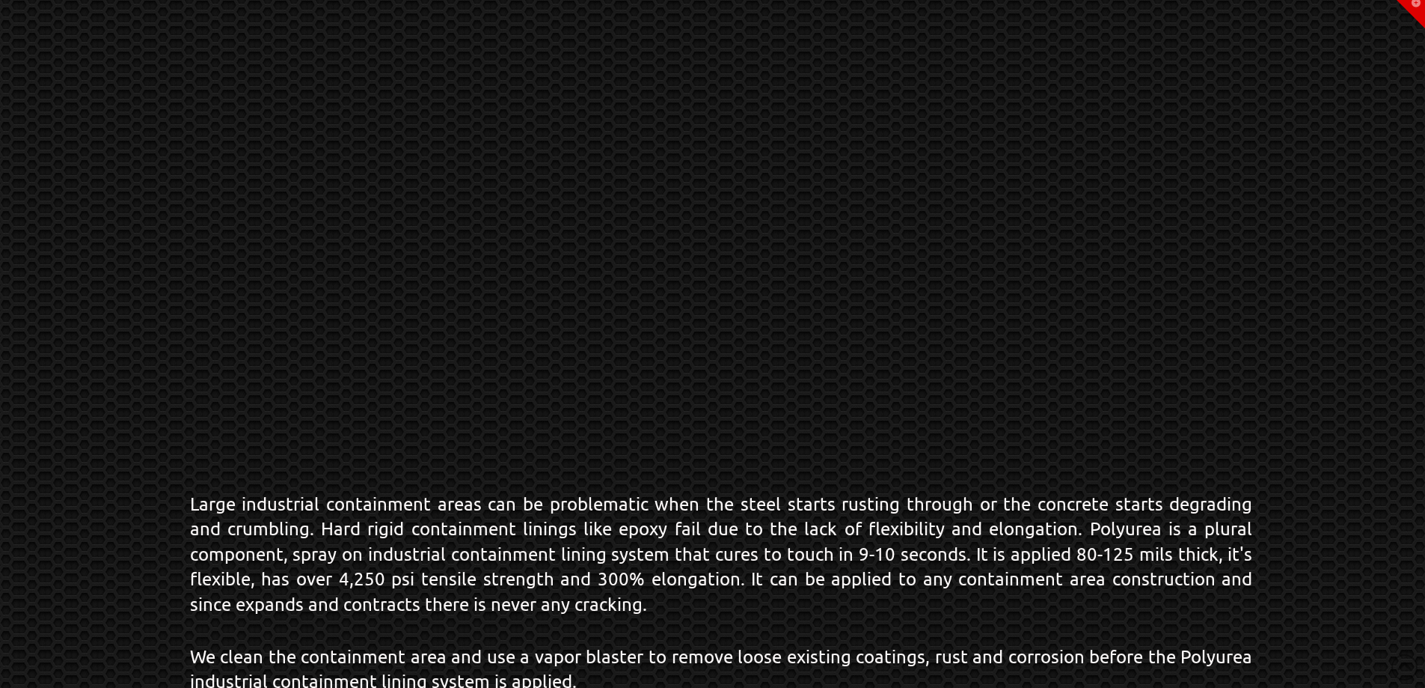
scroll to position [220, 0]
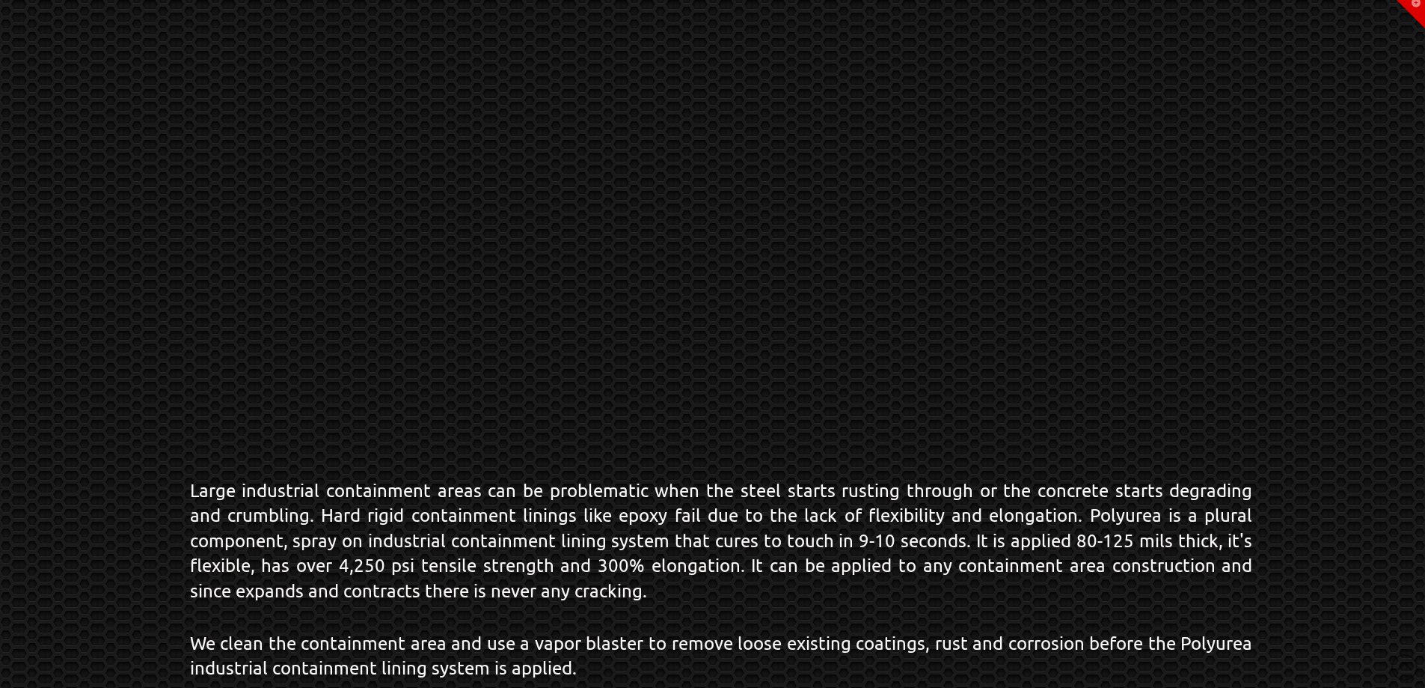
drag, startPoint x: 669, startPoint y: 590, endPoint x: 887, endPoint y: 584, distance: 217.8
click at [673, 588] on p "Large industrial containment areas can be problematic when the steel starts rus…" at bounding box center [721, 540] width 1063 height 126
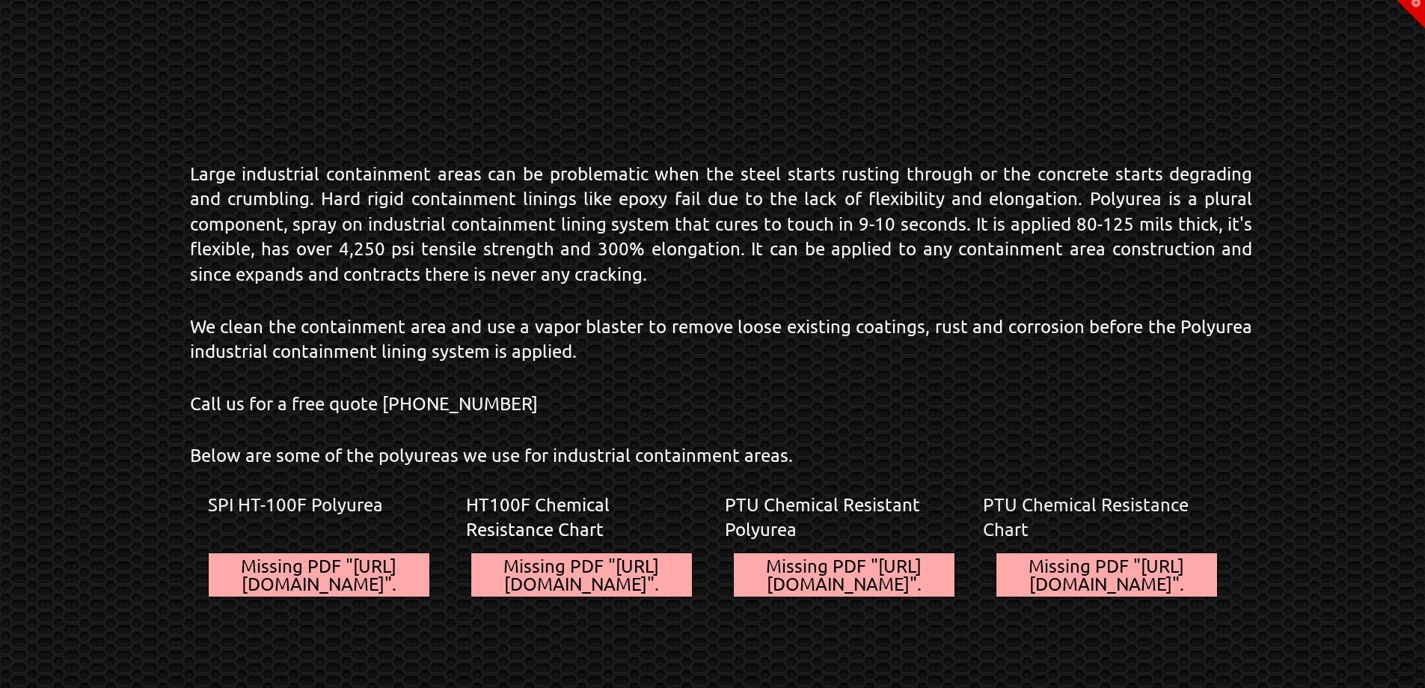
scroll to position [532, 0]
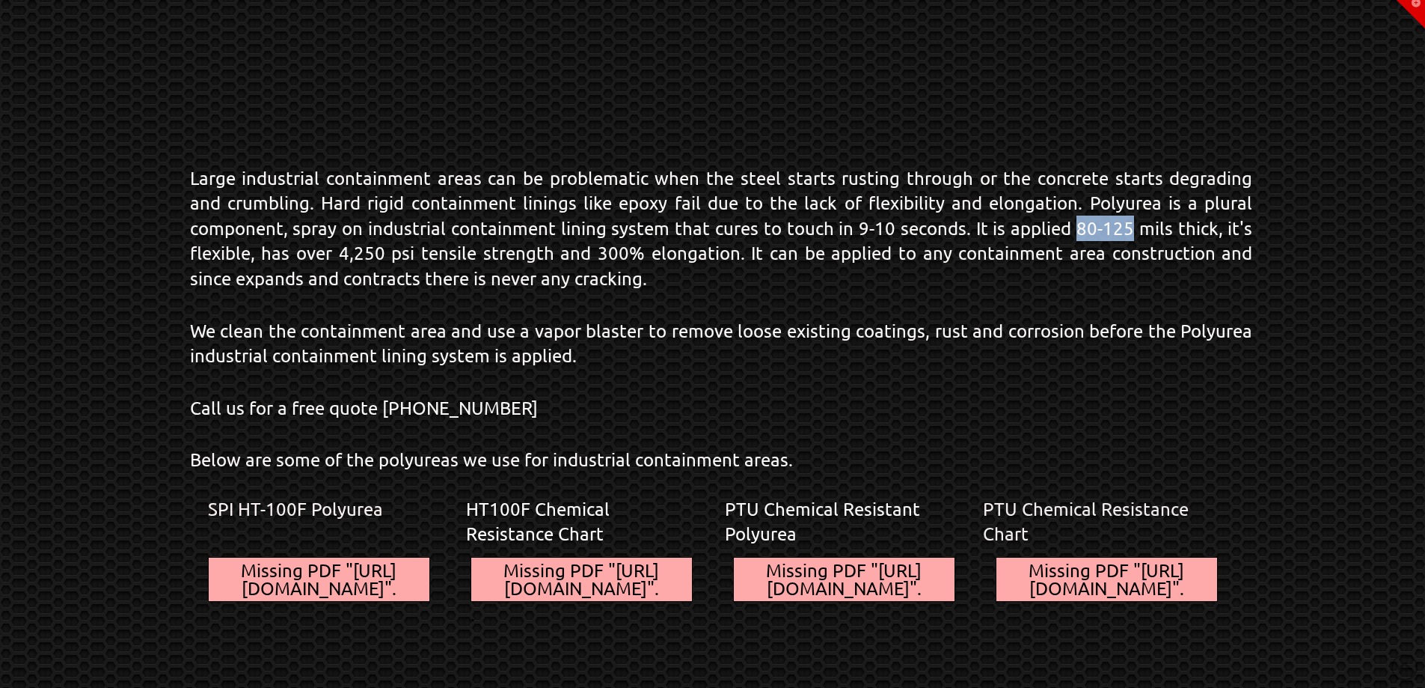
drag, startPoint x: 1083, startPoint y: 231, endPoint x: 1135, endPoint y: 230, distance: 52.4
click at [1135, 230] on p "Large industrial containment areas can be problematic when the steel starts rus…" at bounding box center [721, 228] width 1063 height 126
drag, startPoint x: 785, startPoint y: 644, endPoint x: 1130, endPoint y: 586, distance: 349.8
click at [785, 601] on div "Missing PDF "https://silinings.com/wp-content/uploads/2020/06/SPI-PTU-Chemical-…" at bounding box center [844, 578] width 221 height 43
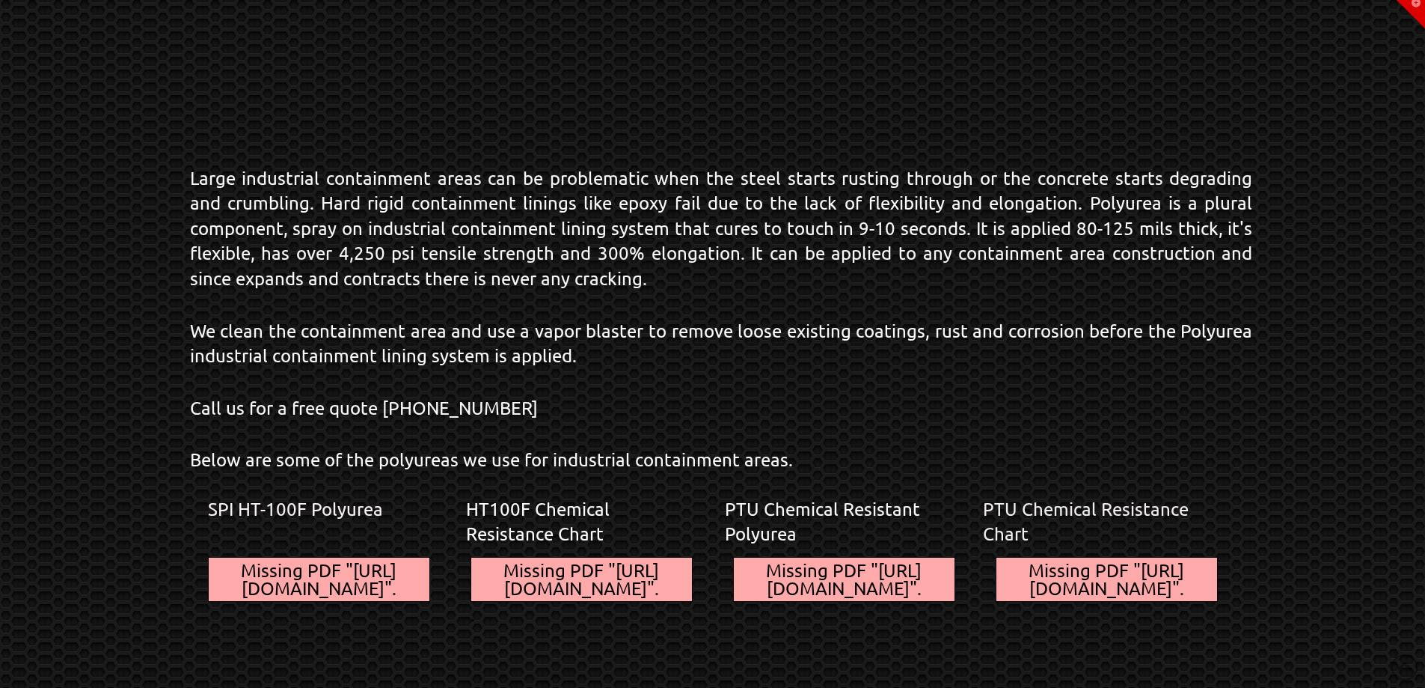
click at [1181, 563] on div "Missing PDF "https://silinings.com/wp-content/uploads/2020/06/PTU-Chemical-Resi…" at bounding box center [1107, 578] width 221 height 43
click at [1098, 601] on div "Missing PDF "https://silinings.com/wp-content/uploads/2020/06/PTU-Chemical-Resi…" at bounding box center [1107, 578] width 221 height 43
drag, startPoint x: 735, startPoint y: 611, endPoint x: 459, endPoint y: 586, distance: 277.2
click at [731, 610] on div "Missing PDF "https://silinings.com/wp-content/uploads/2020/06/POLYSHIELD-HT%E2%…" at bounding box center [713, 592] width 1010 height 70
drag, startPoint x: 458, startPoint y: 586, endPoint x: 448, endPoint y: 586, distance: 9.7
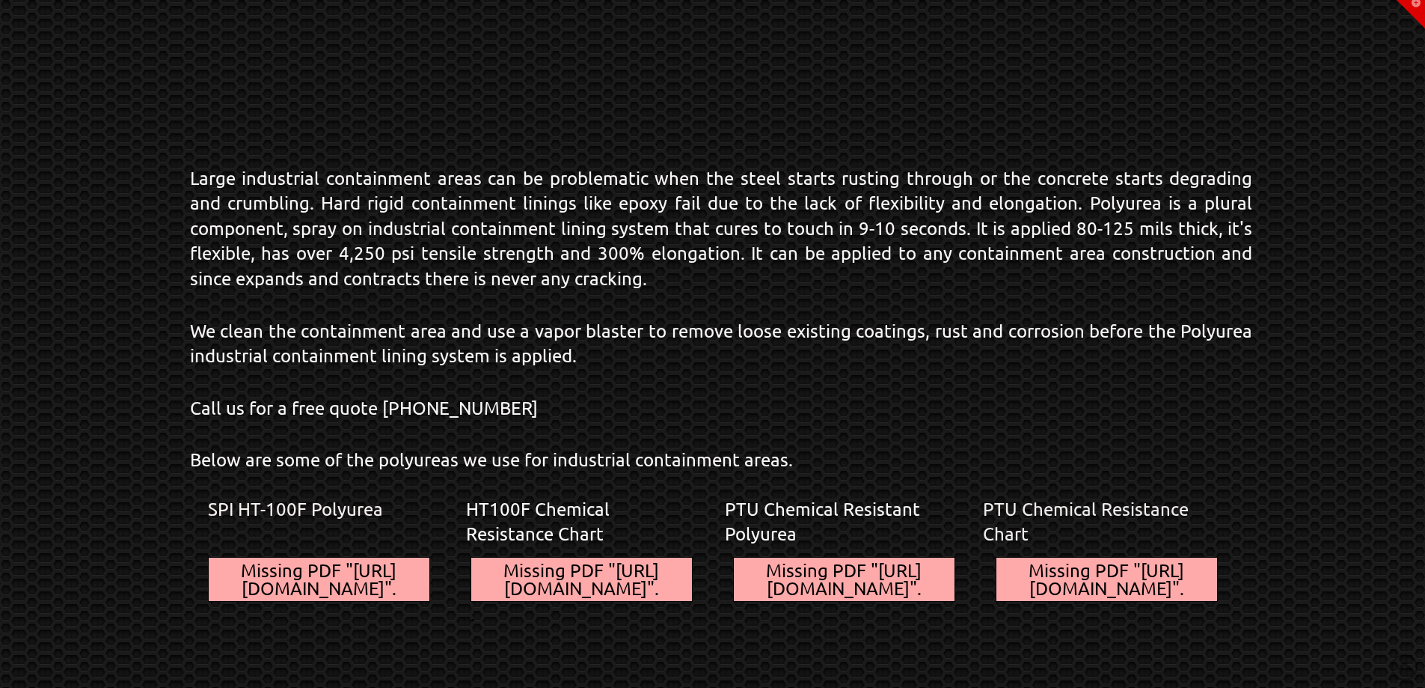
click at [459, 586] on div "Missing PDF "https://silinings.com/wp-content/uploads/2020/06/POLYSHIELD-HT%E2%…" at bounding box center [713, 592] width 1010 height 70
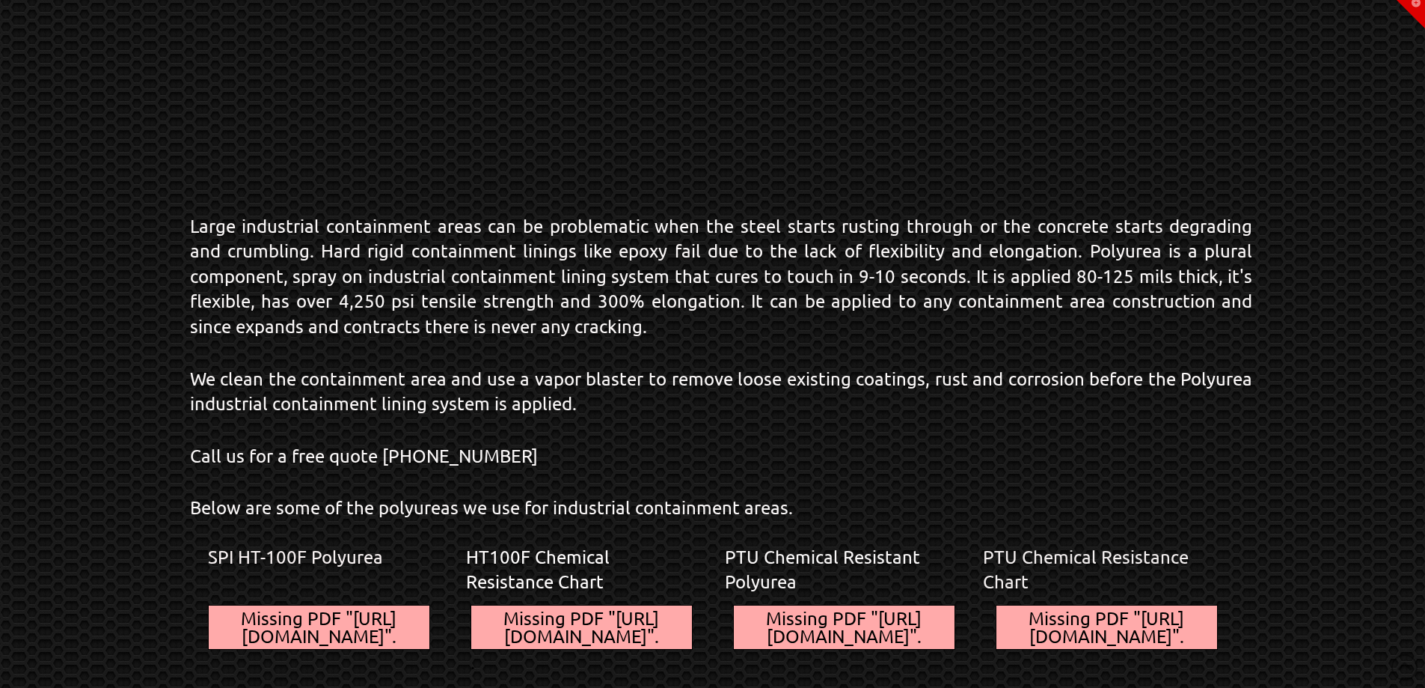
scroll to position [457, 0]
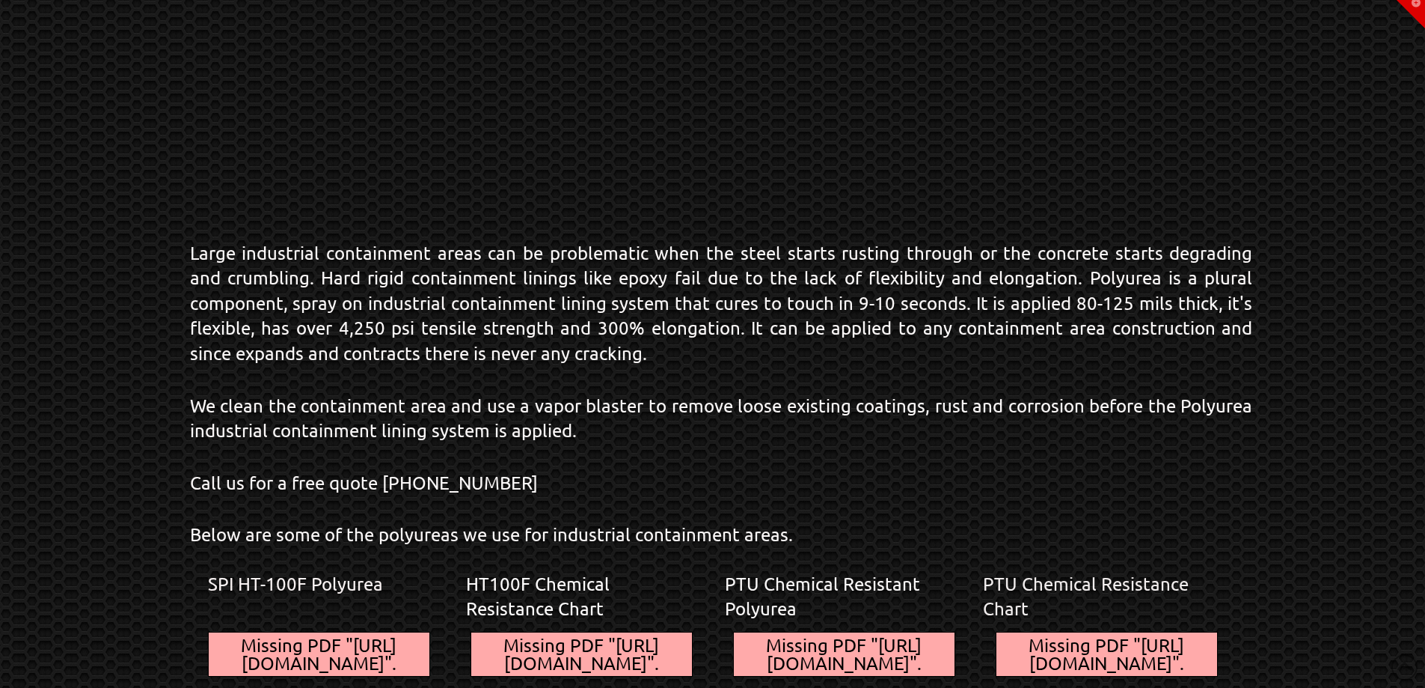
drag, startPoint x: 1425, startPoint y: 378, endPoint x: 1431, endPoint y: 517, distance: 139.3
click at [1410, 551] on div "Large industrial containment areas can be problematic when the steel starts rus…" at bounding box center [712, 181] width 1425 height 1277
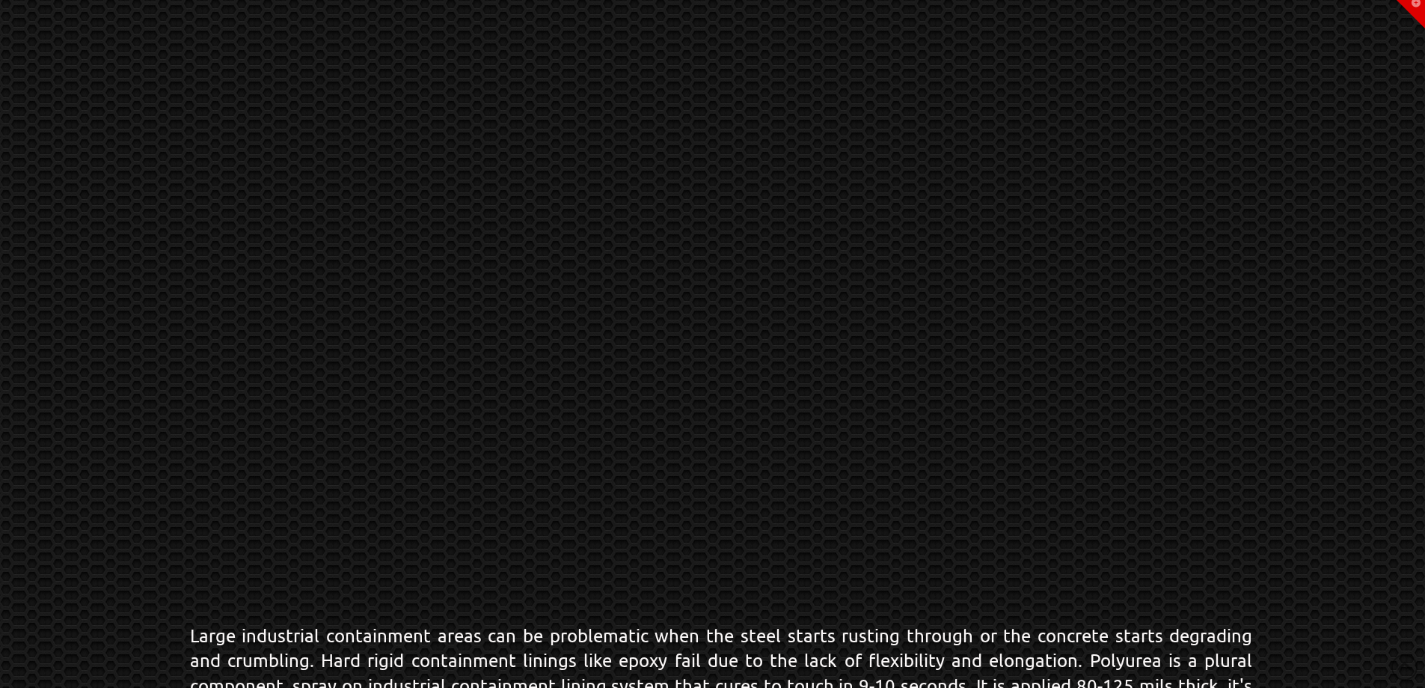
scroll to position [0, 0]
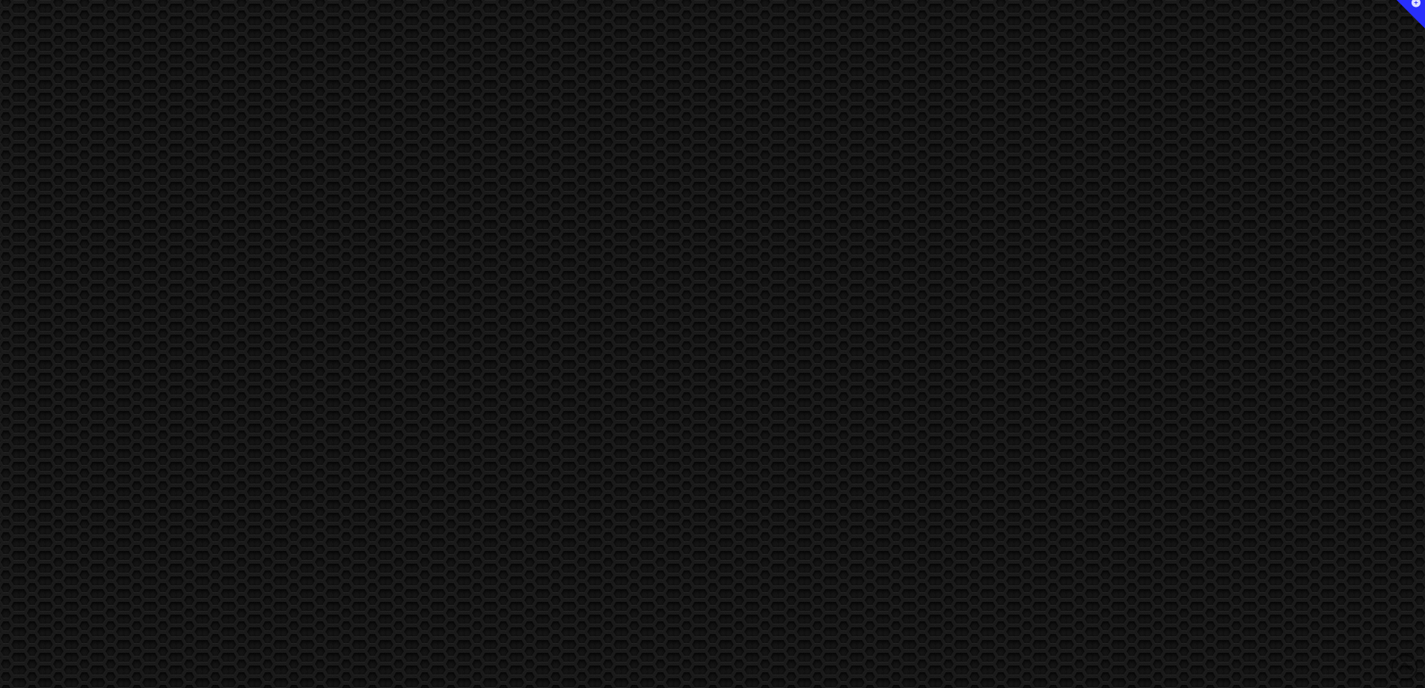
click at [1415, 3] on icon "Toggle the Widgetbar" at bounding box center [1416, 3] width 9 height 0
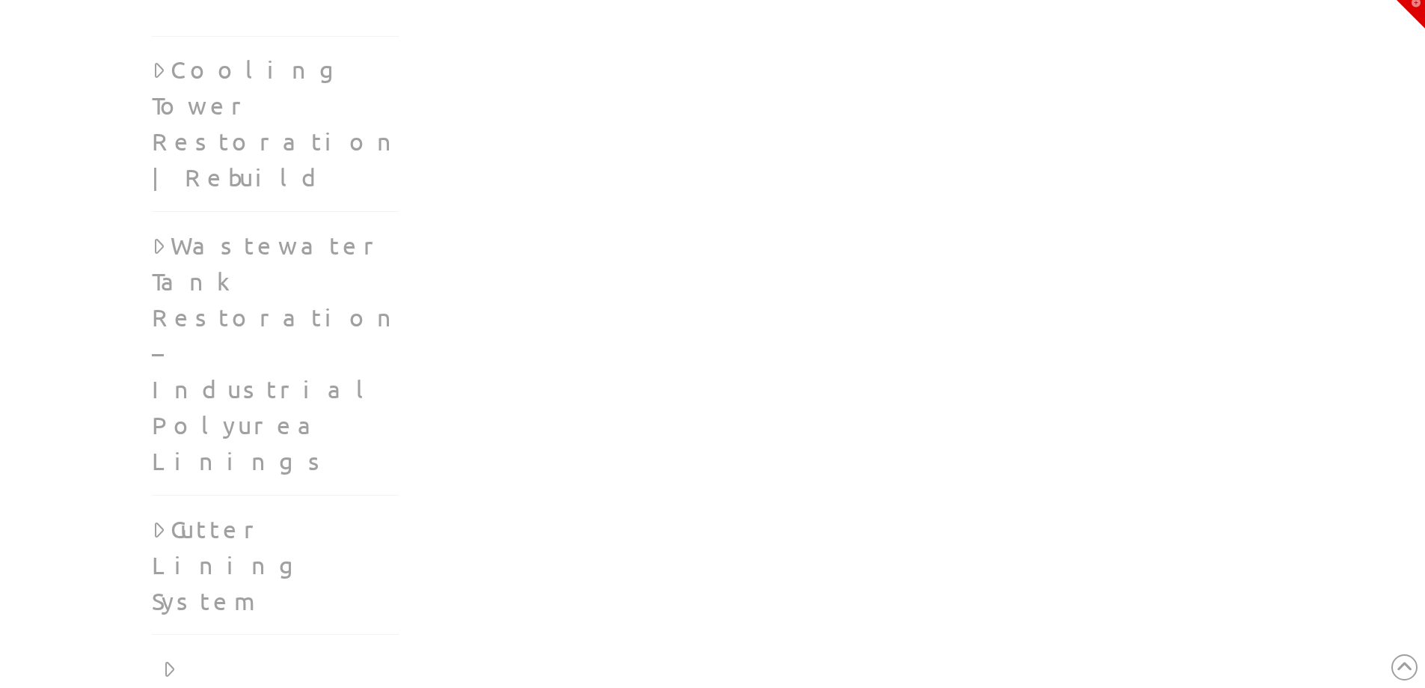
drag, startPoint x: 263, startPoint y: 634, endPoint x: 643, endPoint y: 152, distance: 614.3
click at [271, 97] on link "Cooling Tower Restoration | Rebuild" at bounding box center [278, 124] width 253 height 144
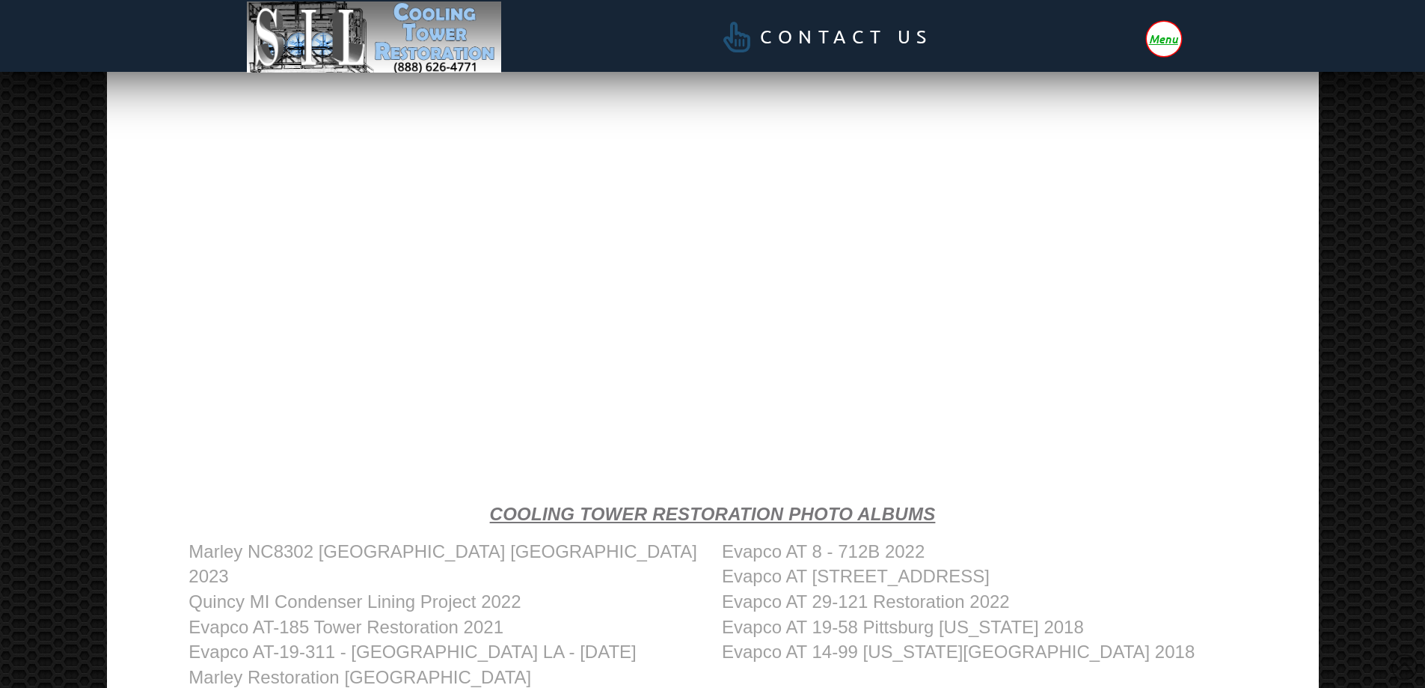
scroll to position [441, 0]
